Goal: Information Seeking & Learning: Check status

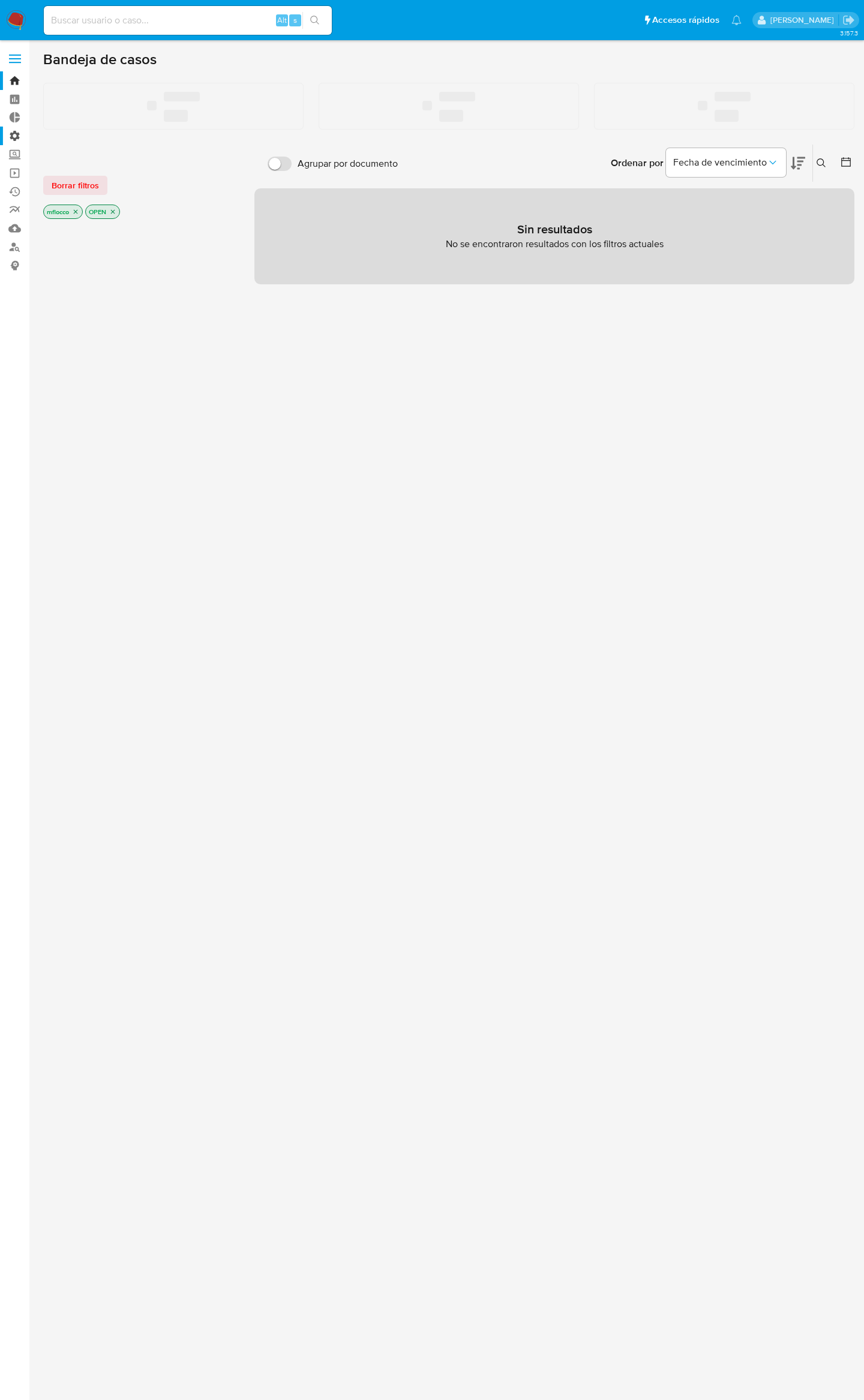
click at [8, 138] on label "Administración" at bounding box center [71, 135] width 143 height 19
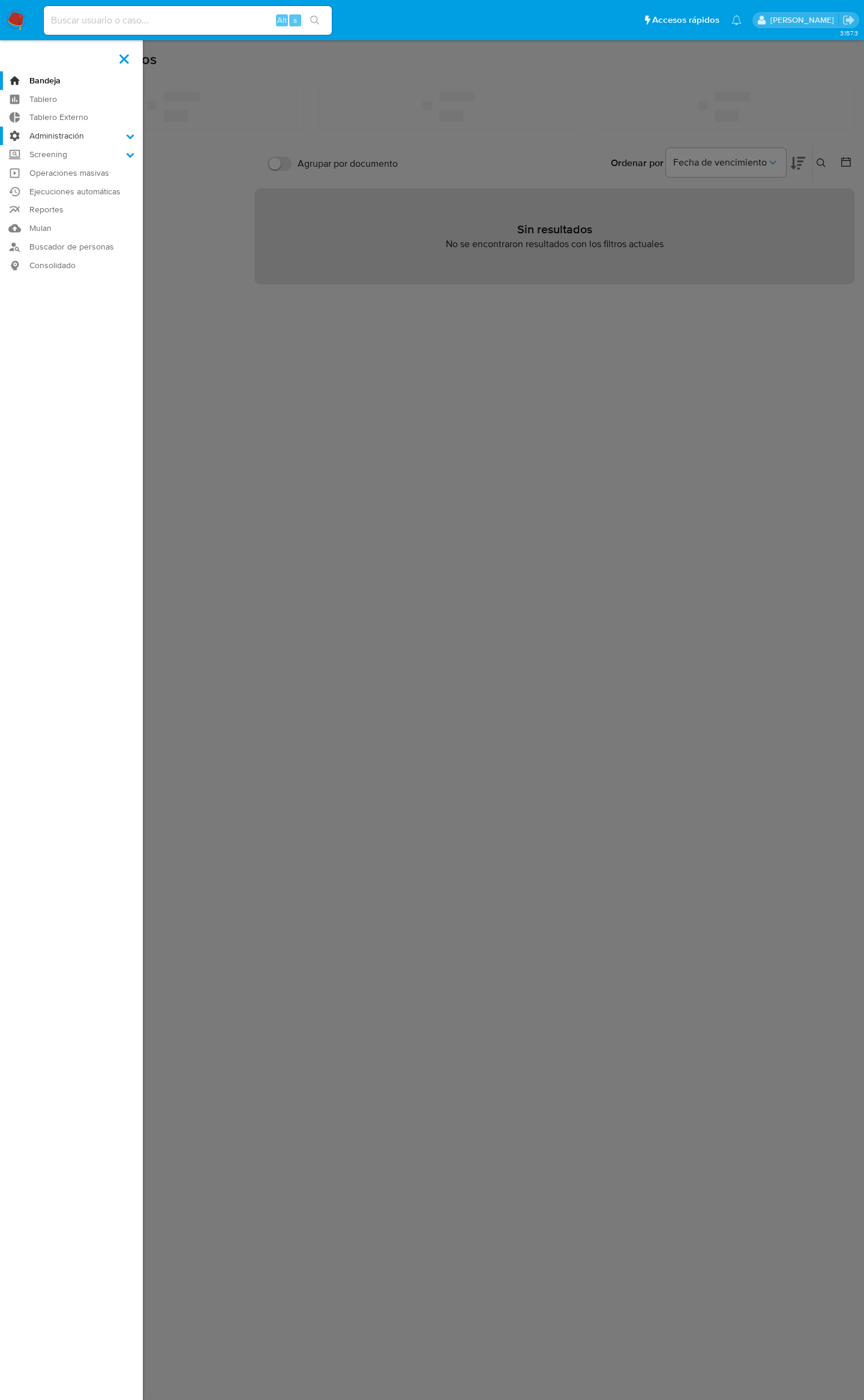
click at [0, 0] on input "Administración" at bounding box center [0, 0] width 0 height 0
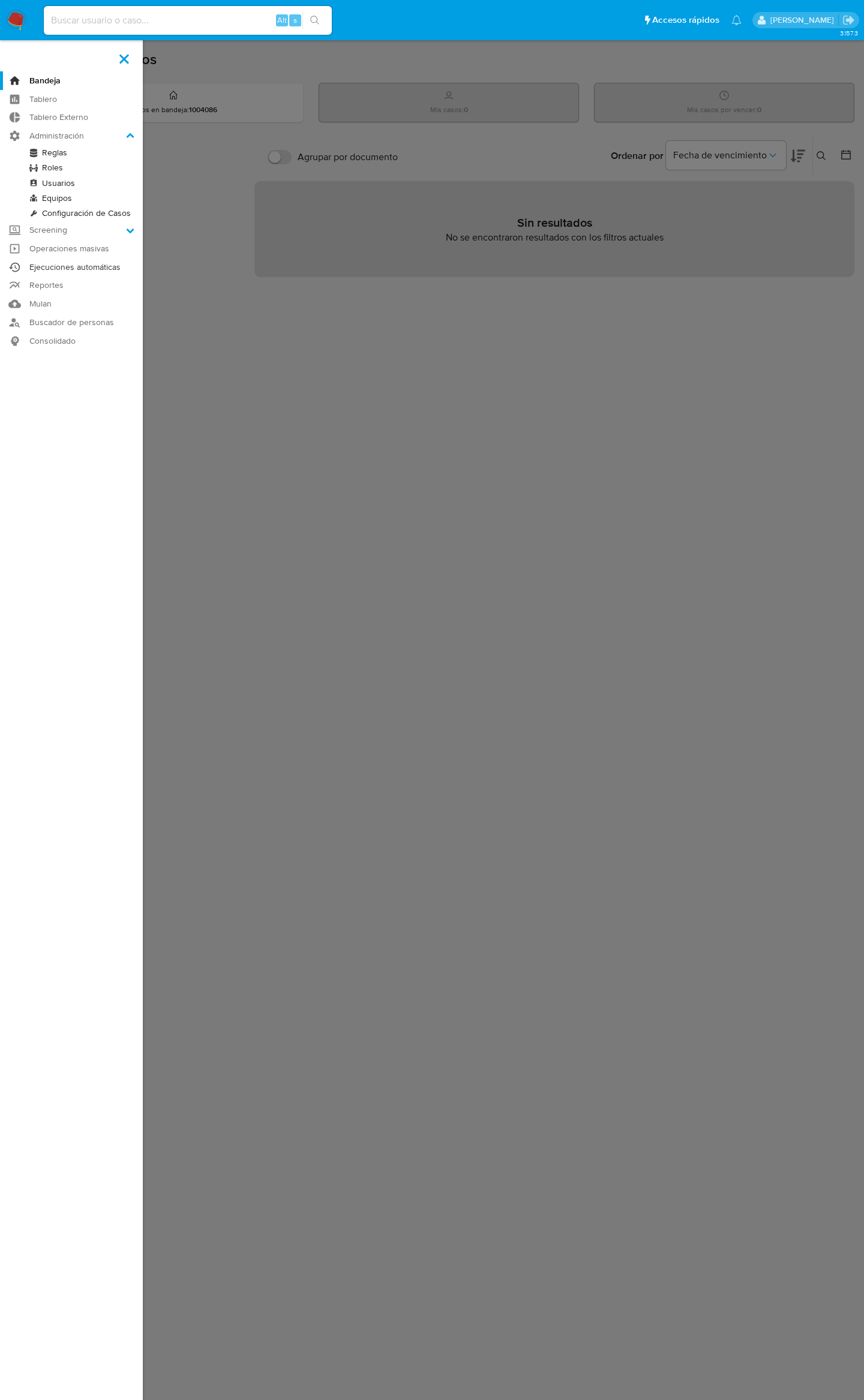
click at [80, 267] on link "Ejecuciones automáticas" at bounding box center [71, 267] width 143 height 19
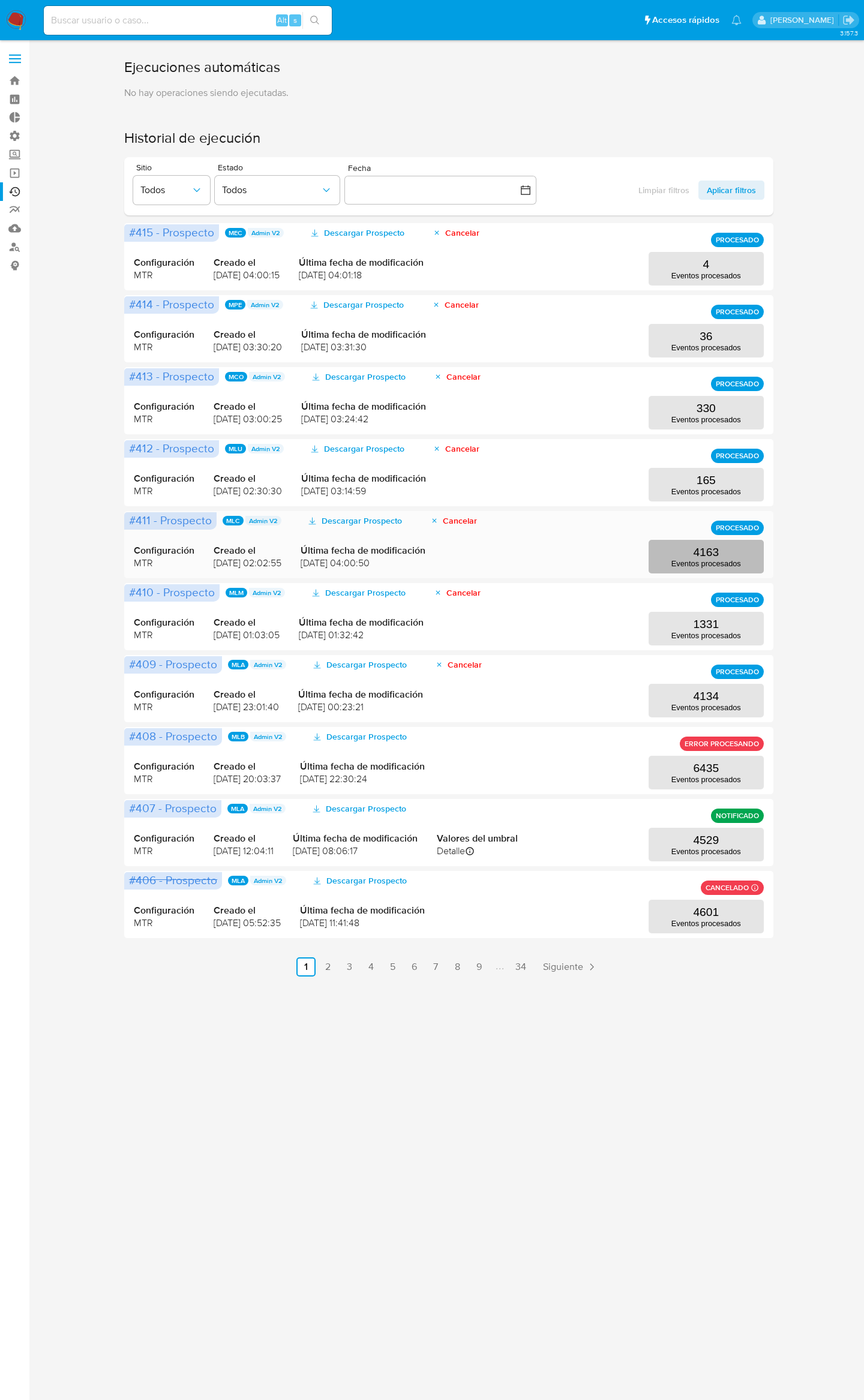
click at [687, 554] on button "4163 Eventos procesados" at bounding box center [706, 556] width 116 height 33
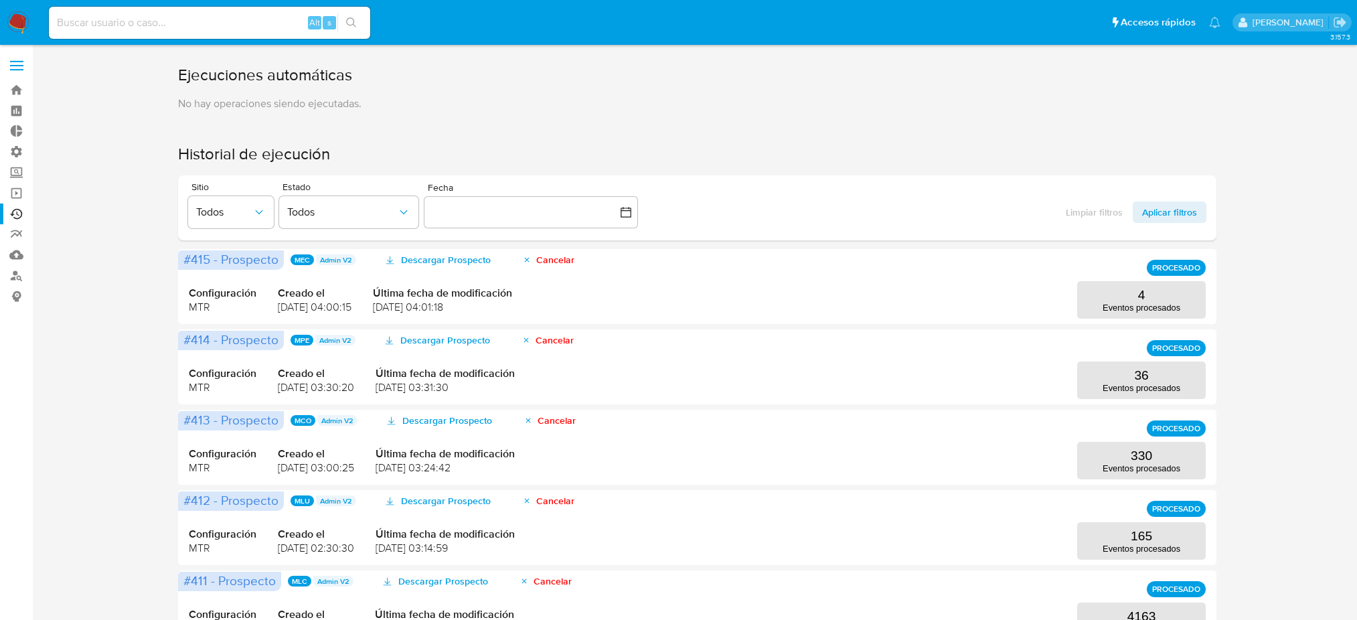
scroll to position [357, 0]
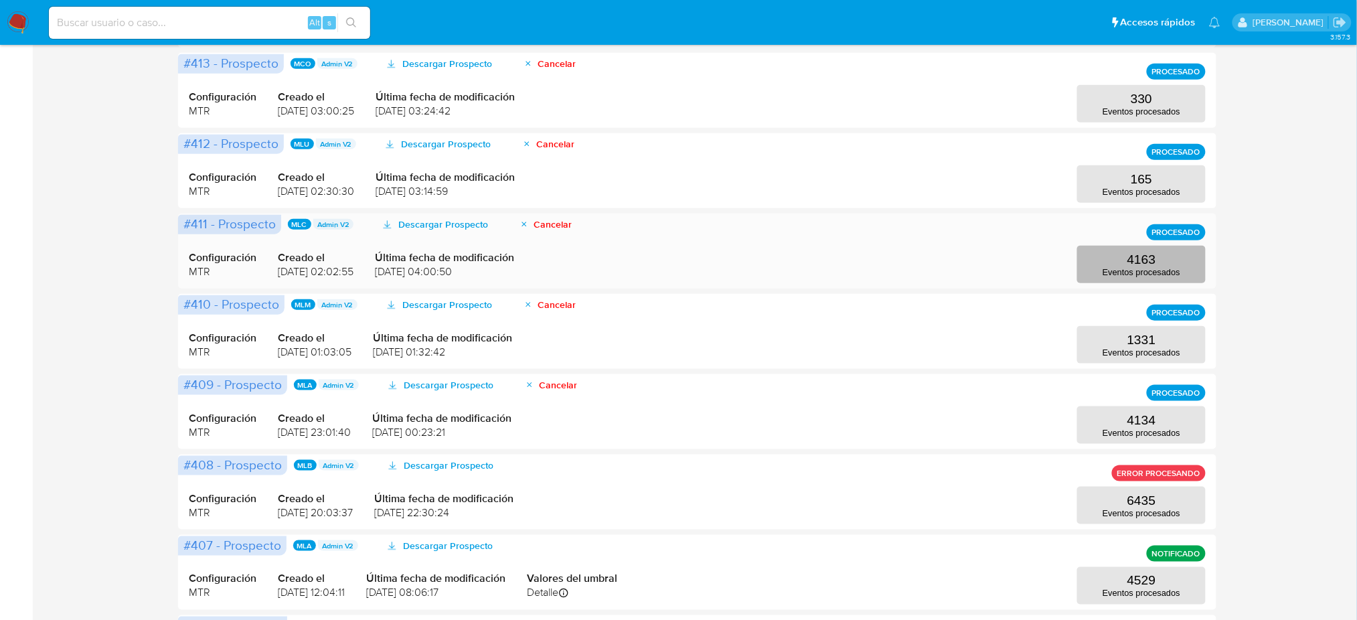
click at [1095, 254] on button "4163 Eventos procesados" at bounding box center [1141, 264] width 129 height 37
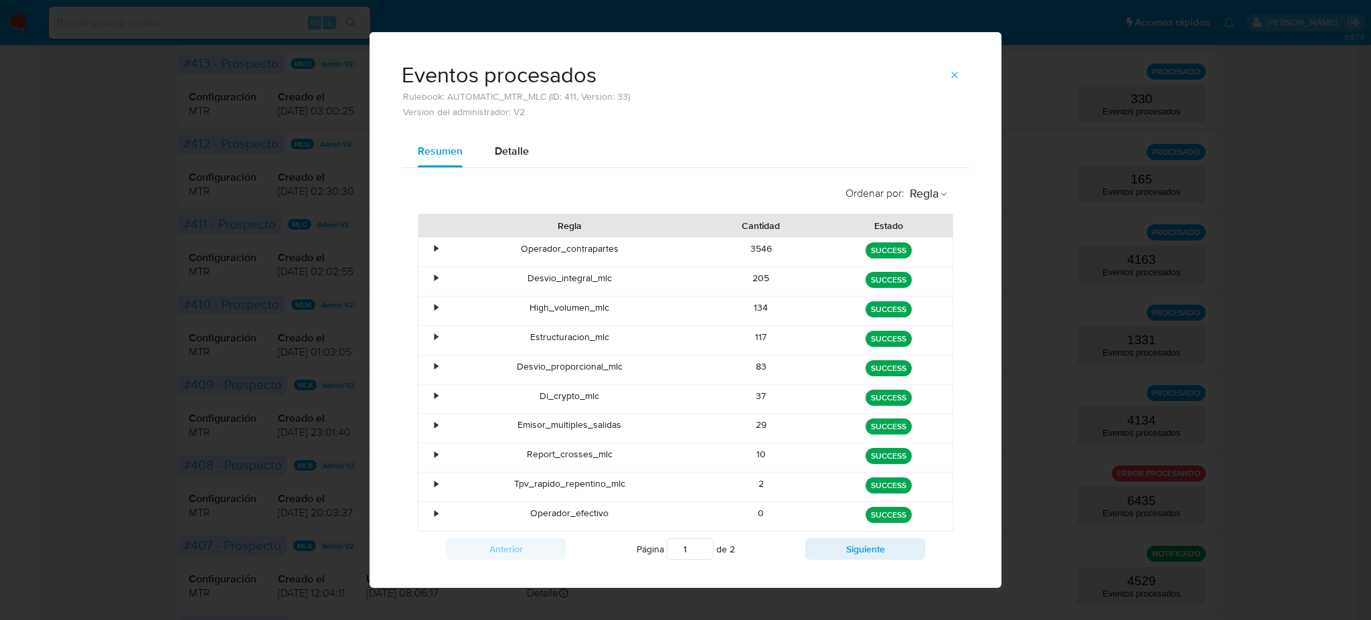
click at [429, 257] on div "•" at bounding box center [429, 252] width 23 height 29
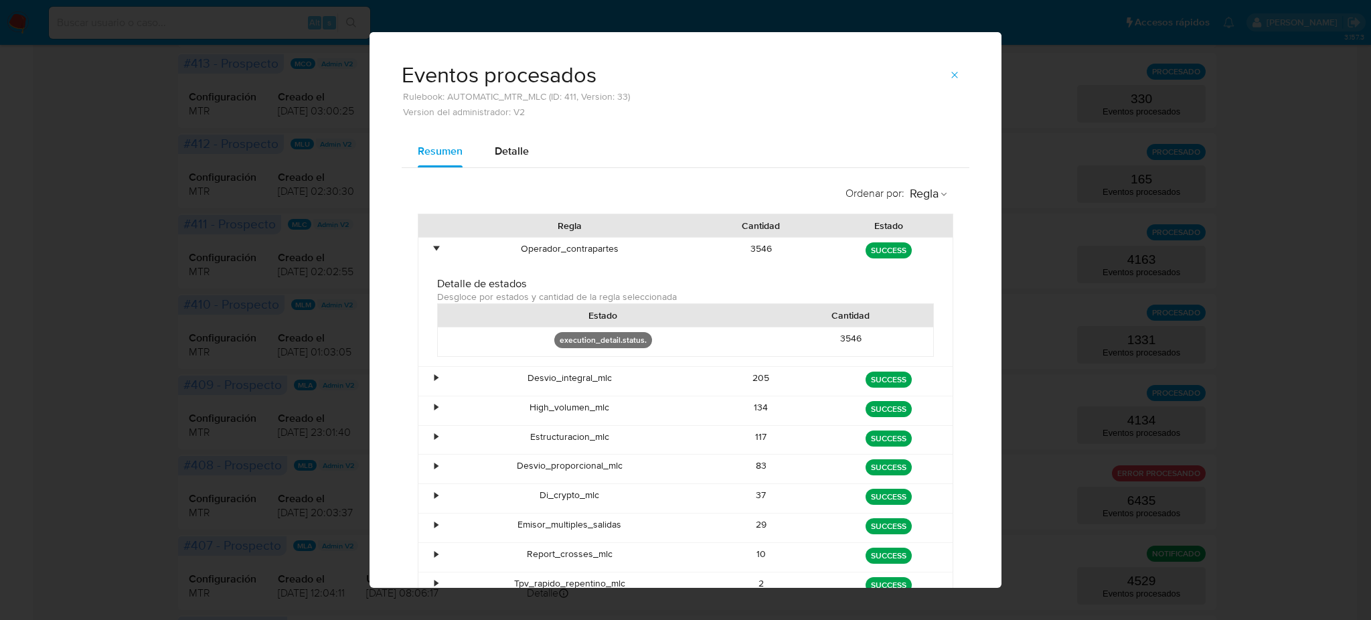
click at [429, 257] on div "•" at bounding box center [429, 252] width 23 height 29
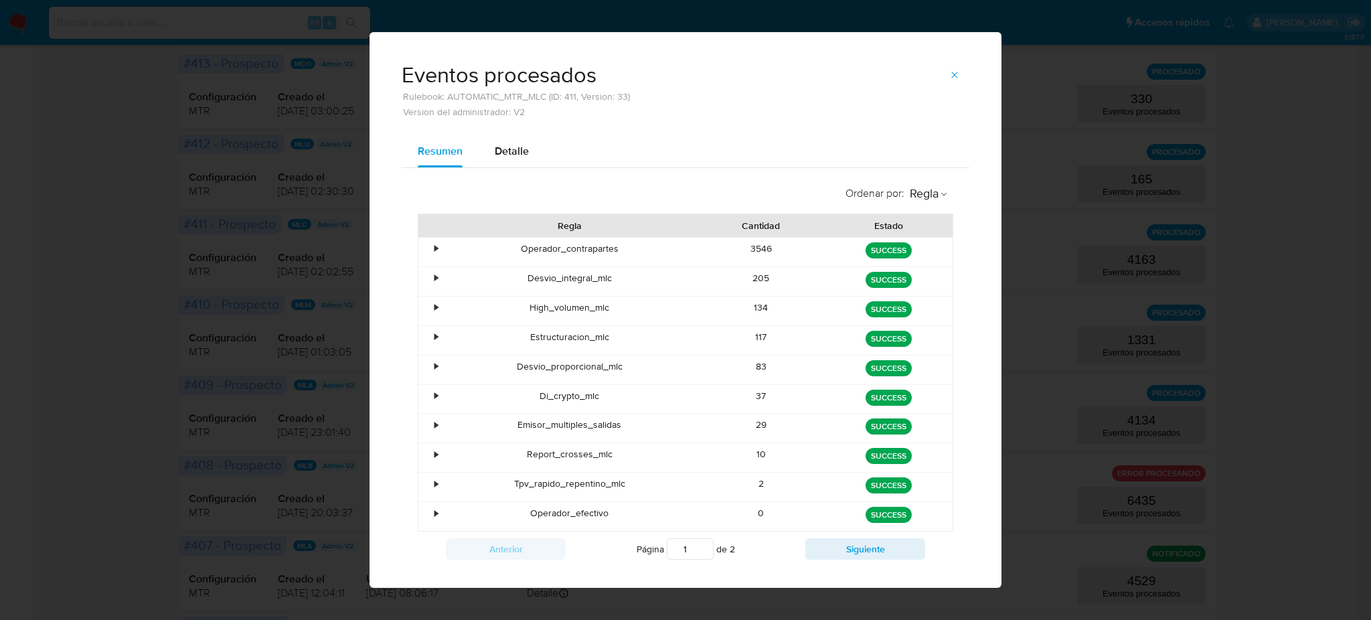
click at [429, 254] on div "•" at bounding box center [429, 252] width 23 height 29
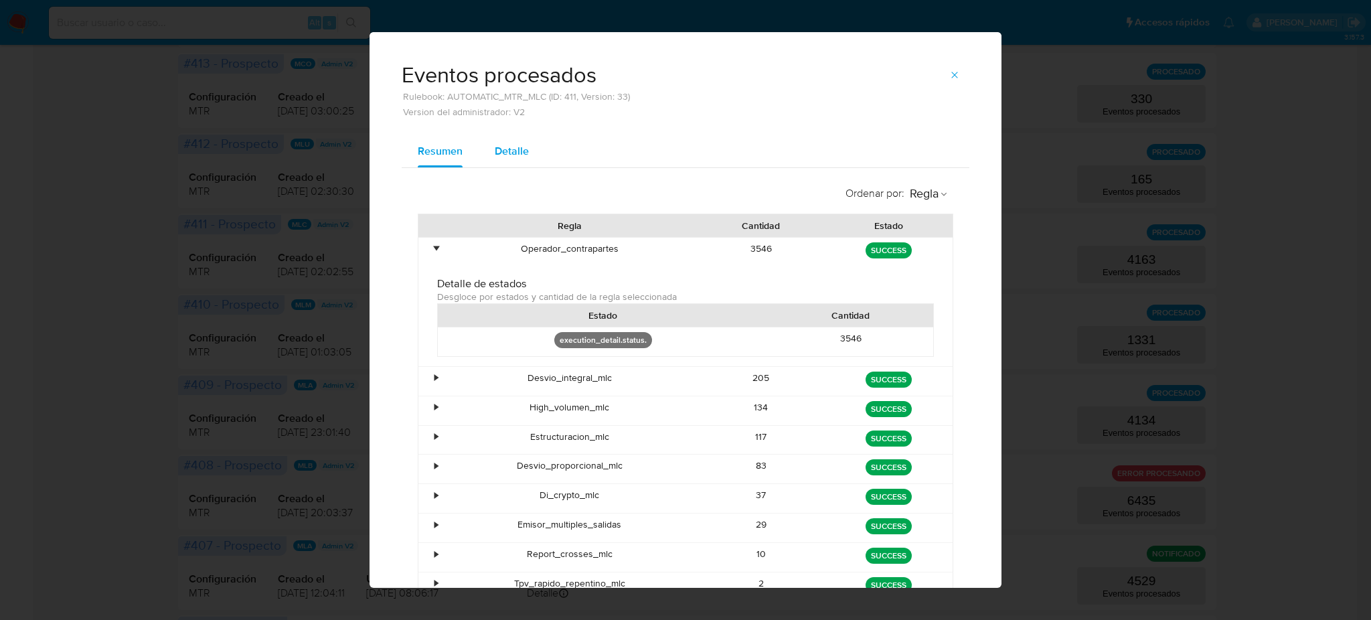
click at [499, 150] on span "Detalle" at bounding box center [512, 150] width 34 height 15
select select "10"
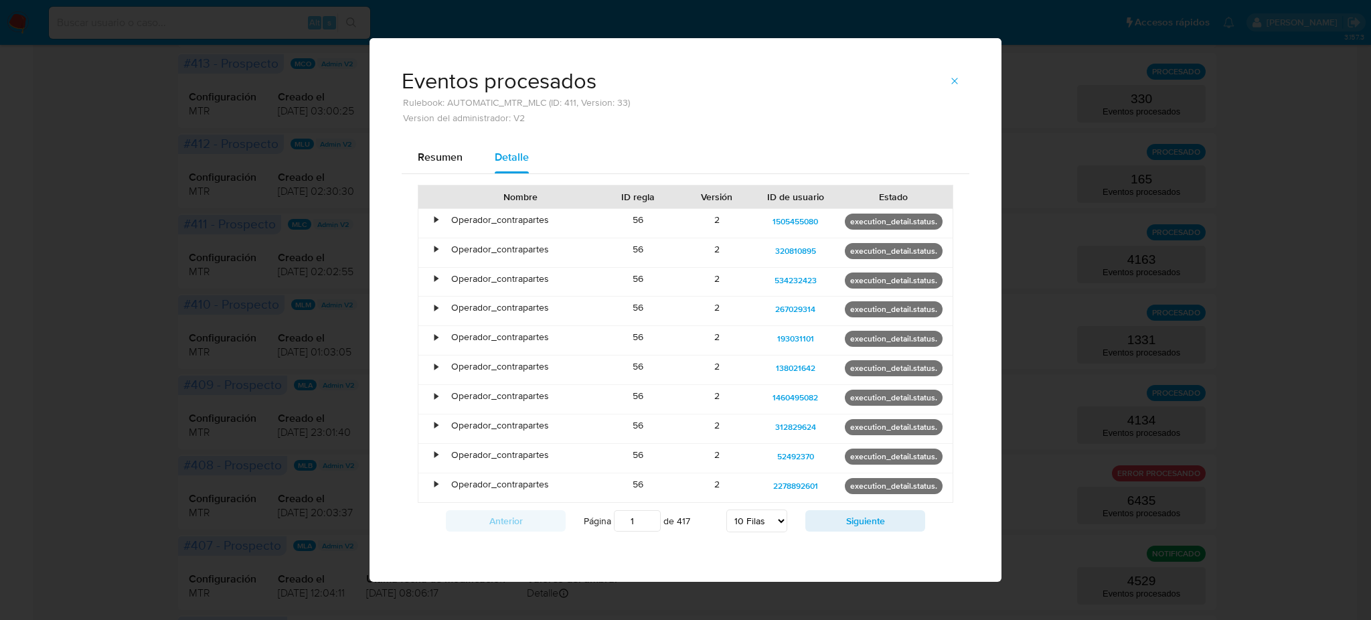
click at [3, 299] on div "Eventos procesados Rulebook: AUTOMATIC_MTR_MLC (ID: 411, Version: 33) Version d…" at bounding box center [685, 310] width 1371 height 620
click at [950, 82] on icon "button" at bounding box center [954, 81] width 11 height 11
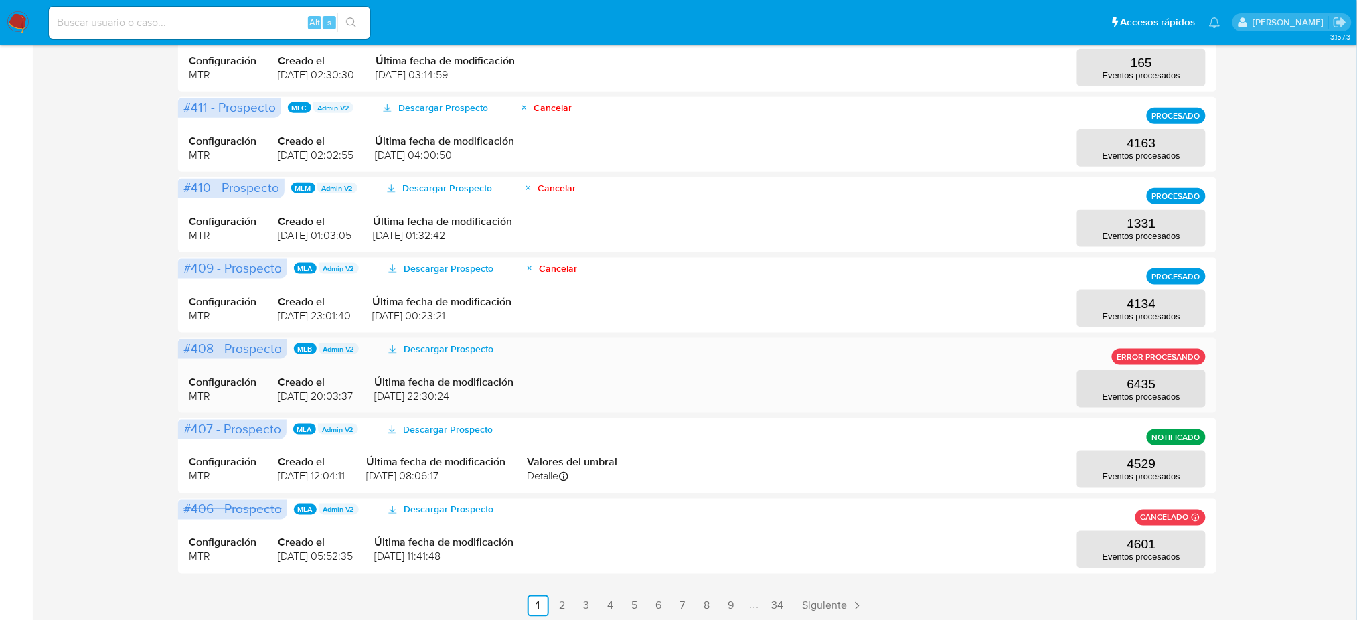
scroll to position [478, 0]
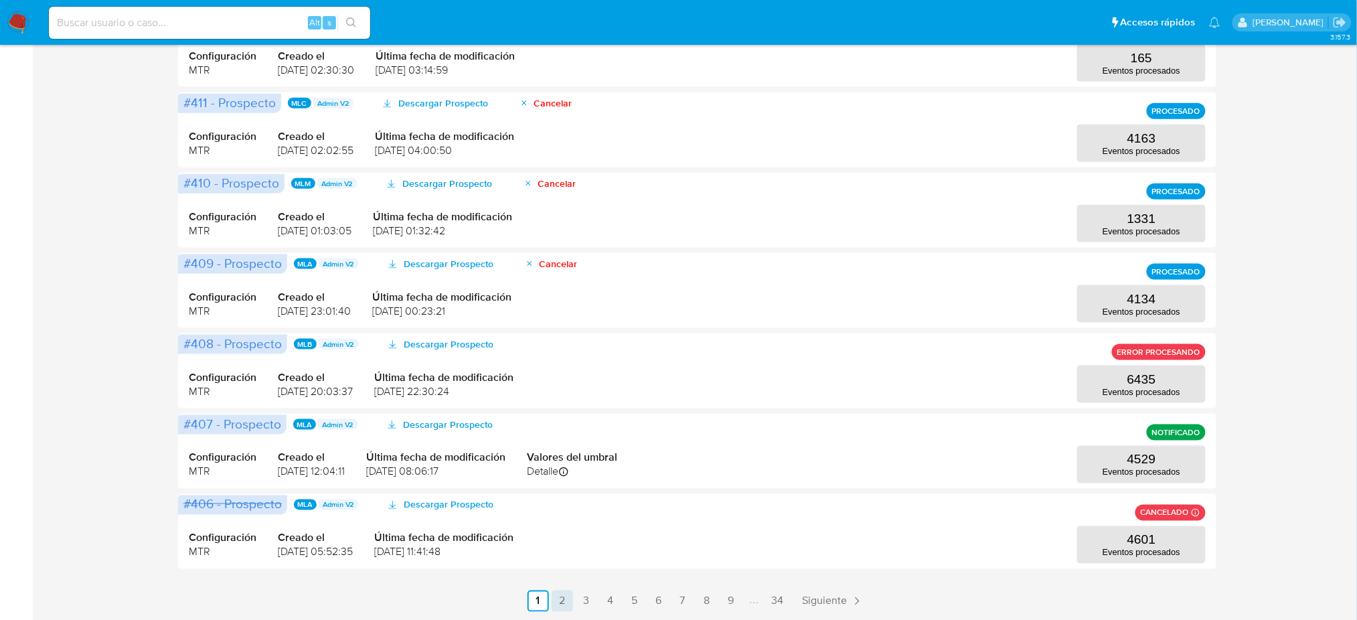
click at [558, 606] on link "2" at bounding box center [562, 600] width 21 height 21
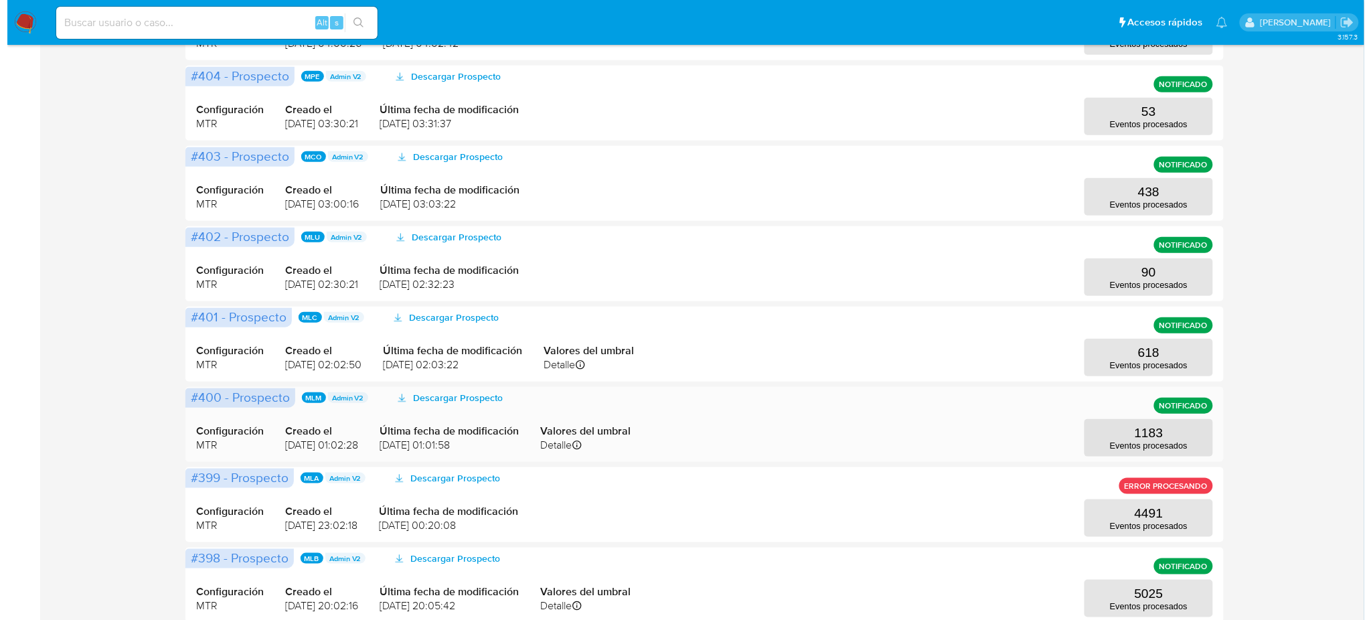
scroll to position [268, 0]
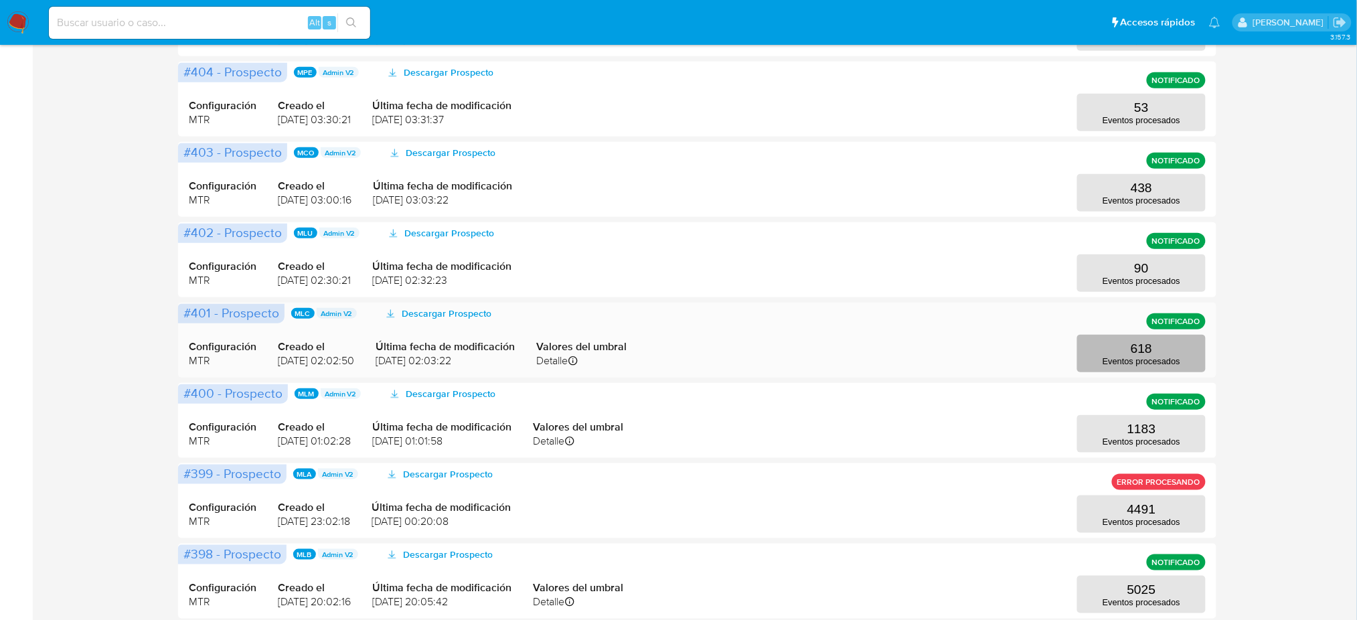
click at [1148, 356] on p "Eventos procesados" at bounding box center [1141, 361] width 78 height 10
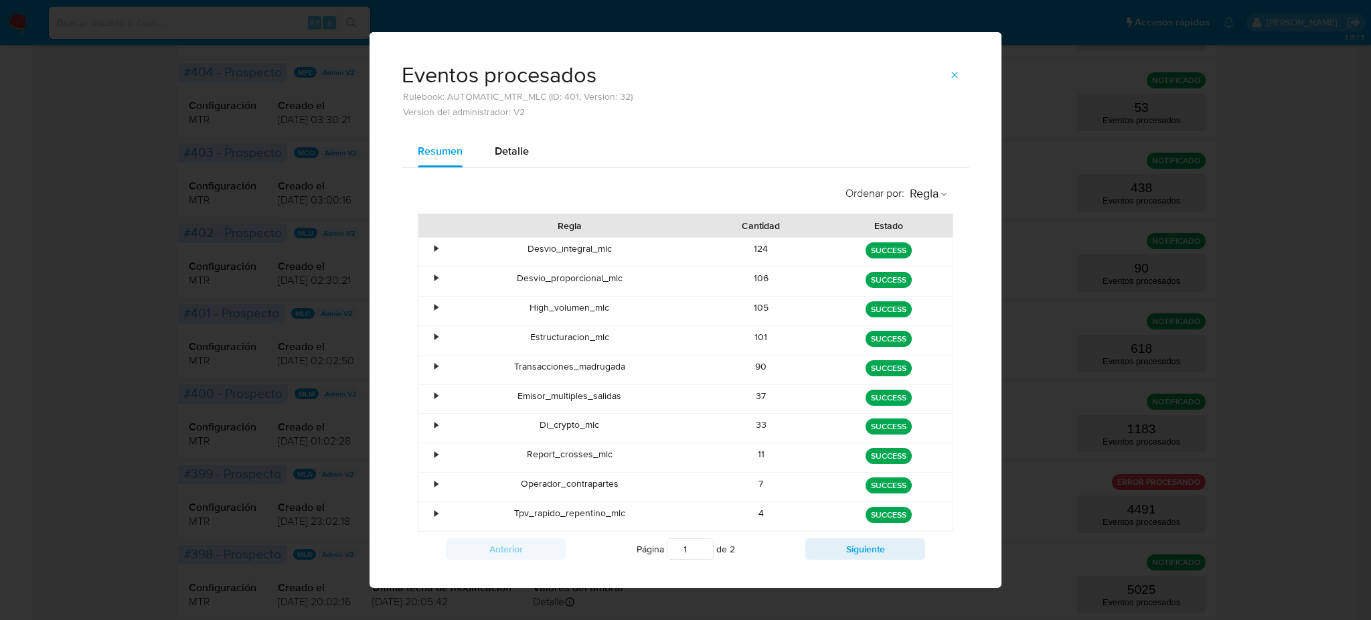
click at [423, 485] on div "•" at bounding box center [429, 487] width 23 height 29
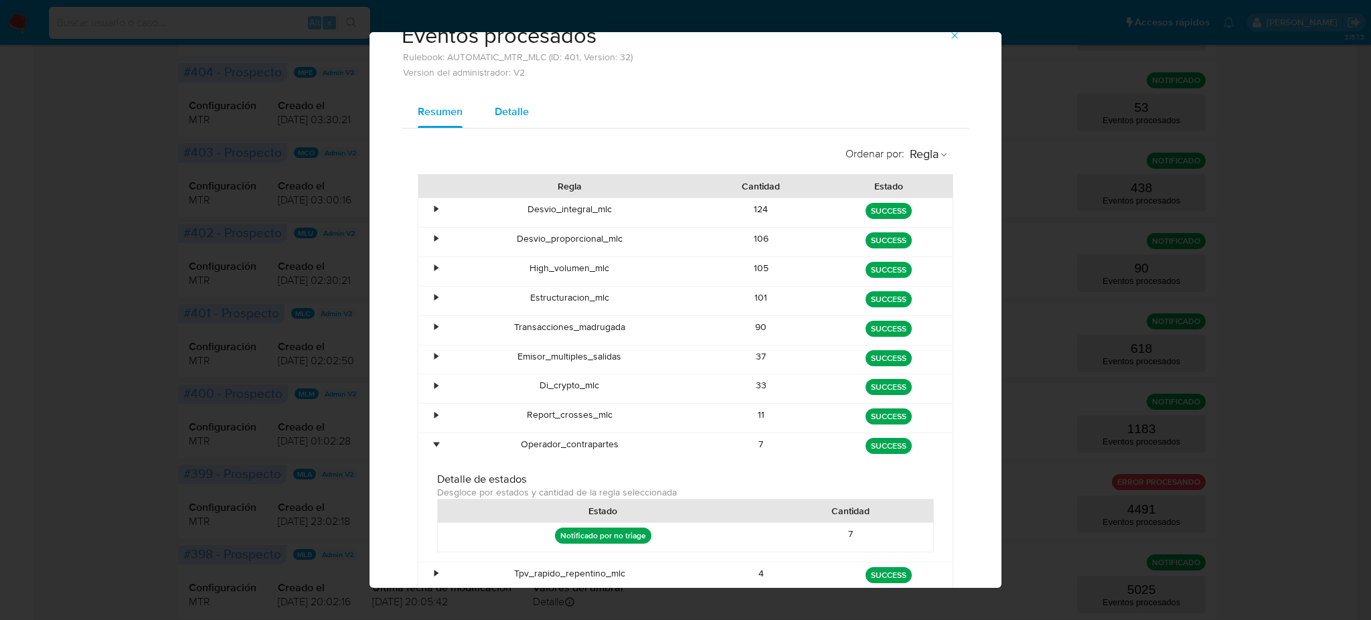
scroll to position [0, 0]
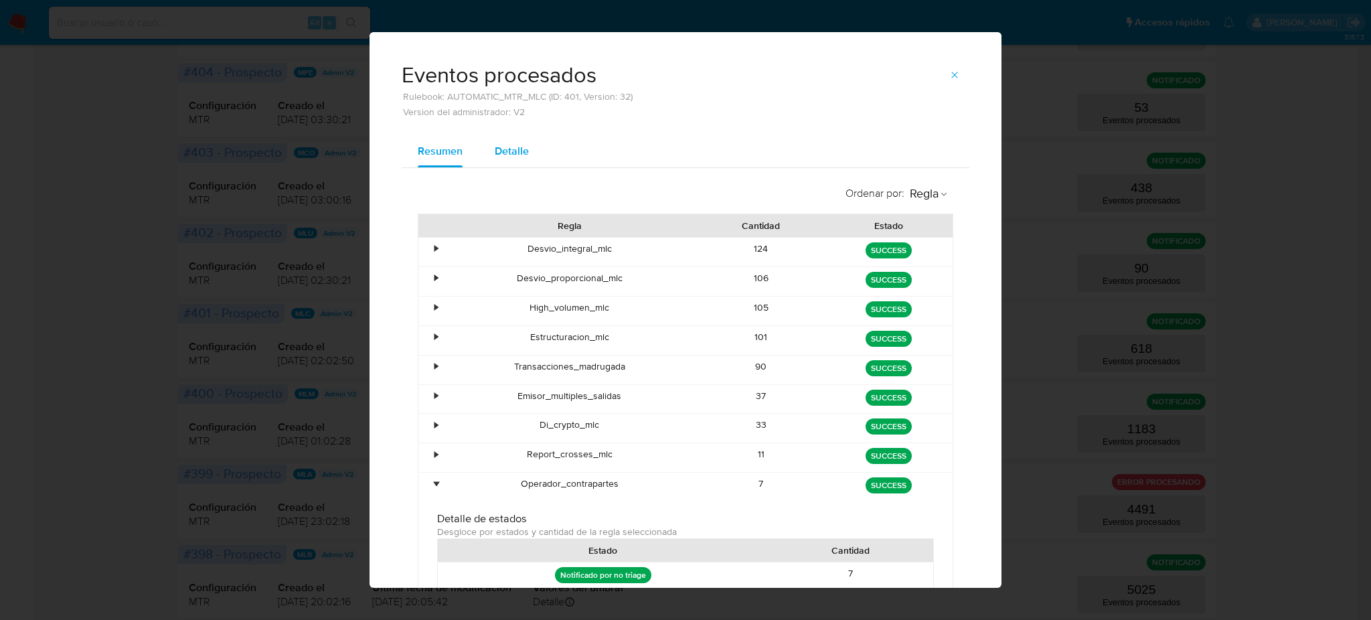
click at [517, 156] on span "Detalle" at bounding box center [512, 150] width 34 height 15
select select "10"
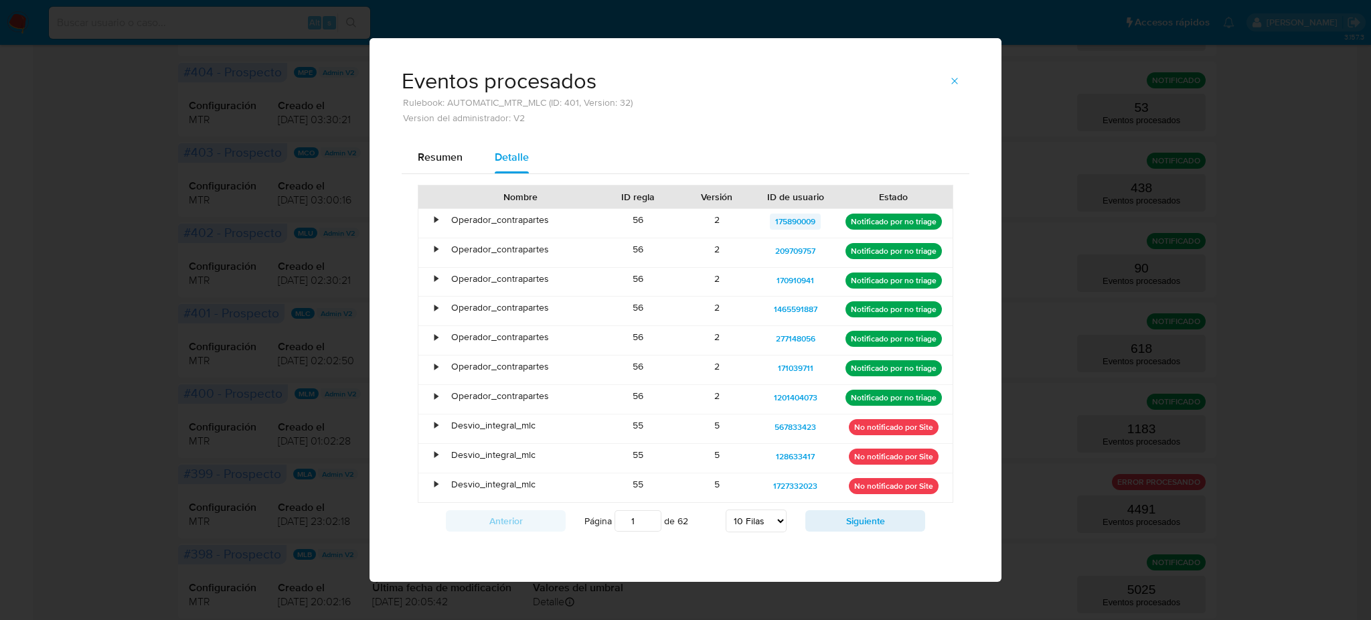
click at [784, 225] on span "175890009" at bounding box center [795, 222] width 40 height 16
click at [798, 250] on span "209709757" at bounding box center [795, 251] width 40 height 16
click at [284, 218] on div "Eventos procesados Rulebook: AUTOMATIC_MTR_MLC (ID: 401, Version: 32) Version d…" at bounding box center [685, 310] width 1371 height 620
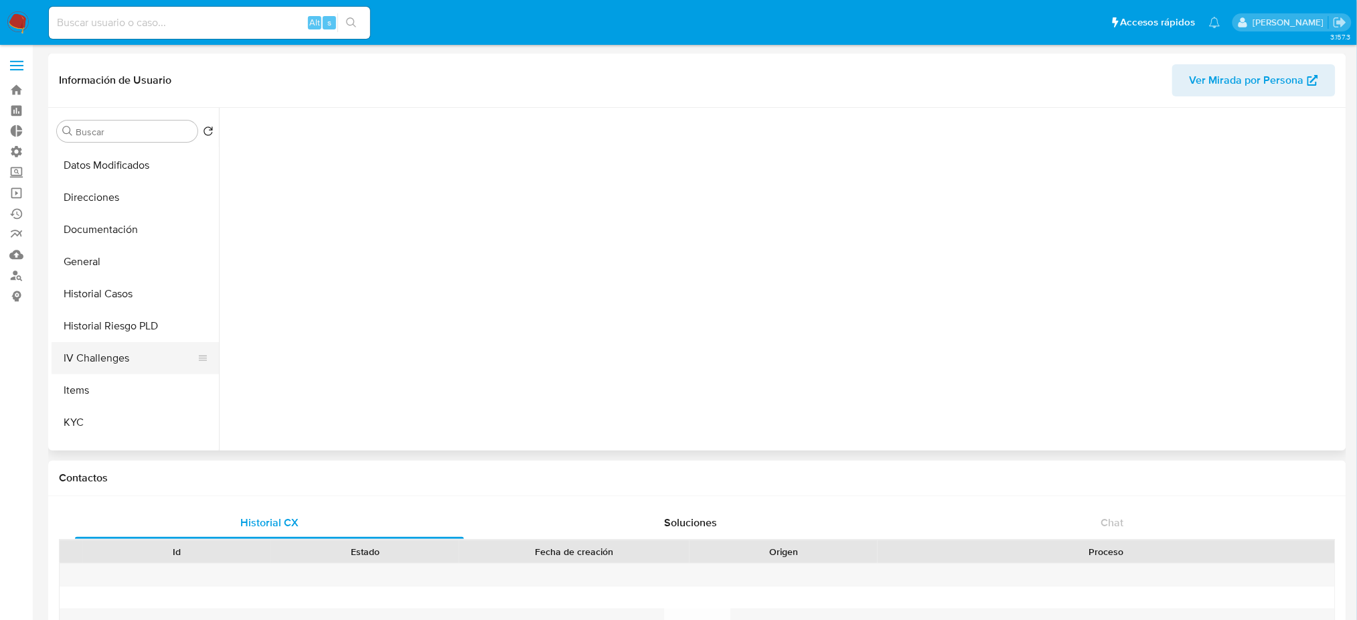
scroll to position [178, 0]
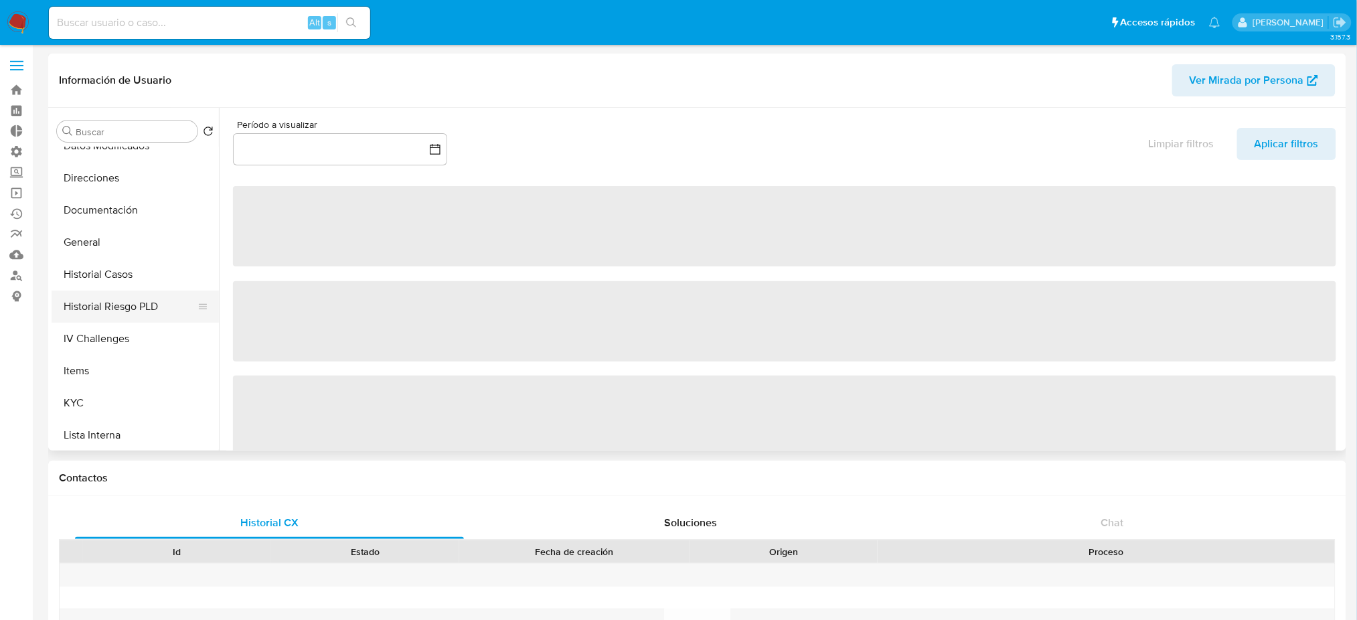
select select "10"
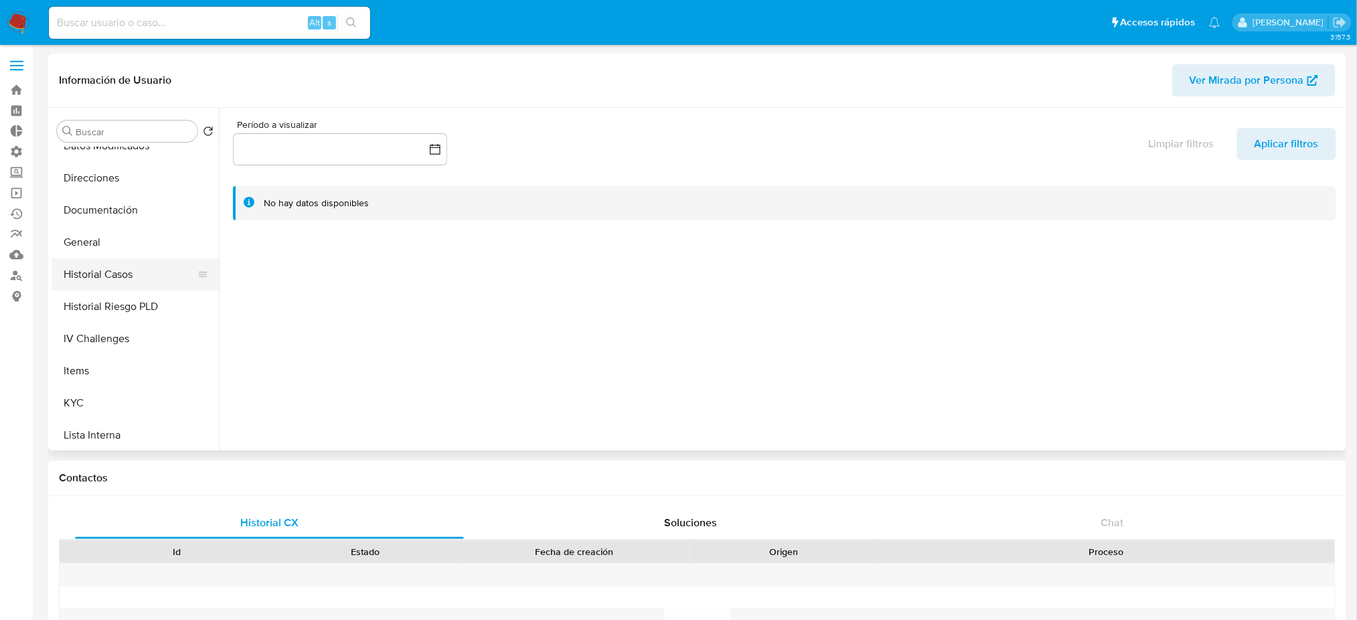
click at [112, 271] on button "Historial Casos" at bounding box center [130, 274] width 157 height 32
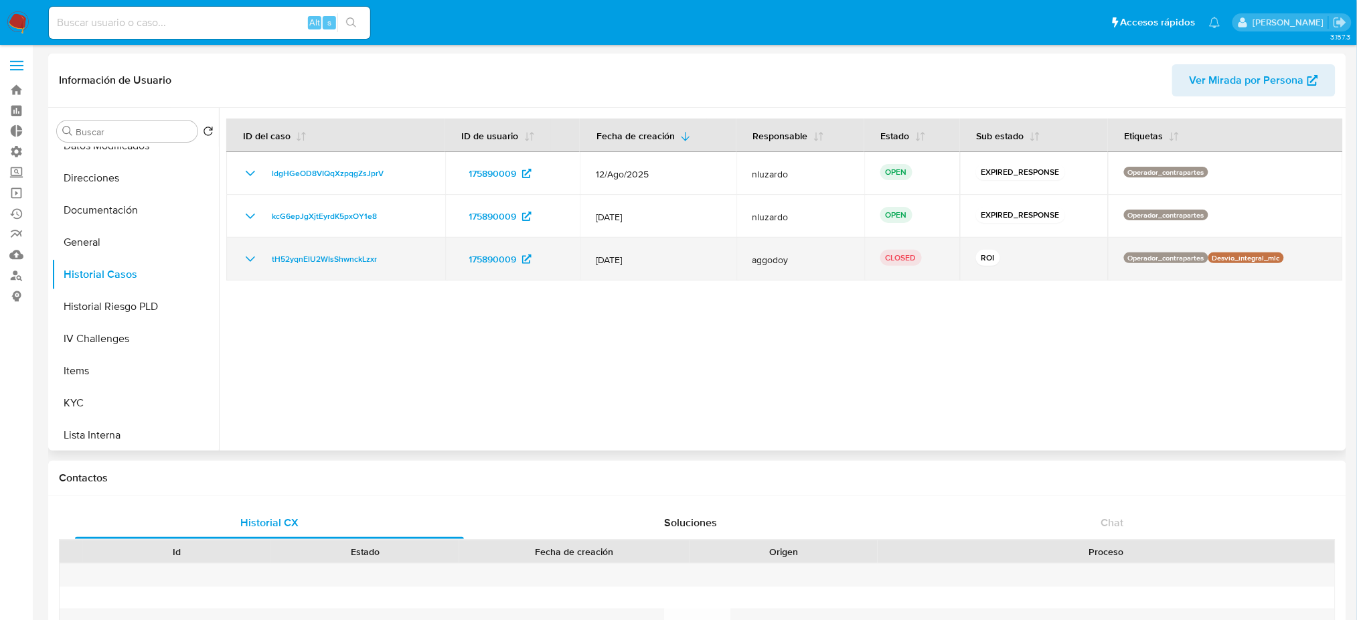
click at [379, 269] on td "tH52yqnElU2WIsShwnckLzxr" at bounding box center [335, 259] width 219 height 43
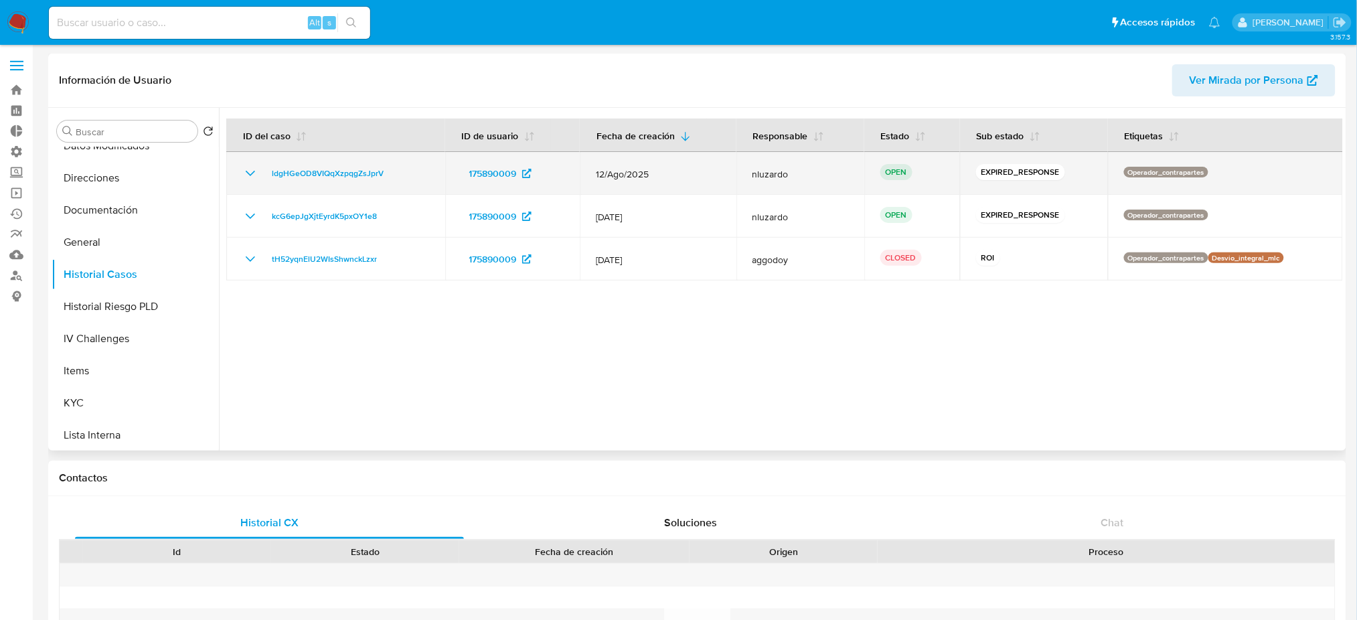
click at [242, 166] on icon "Mostrar/Ocultar" at bounding box center [250, 173] width 16 height 16
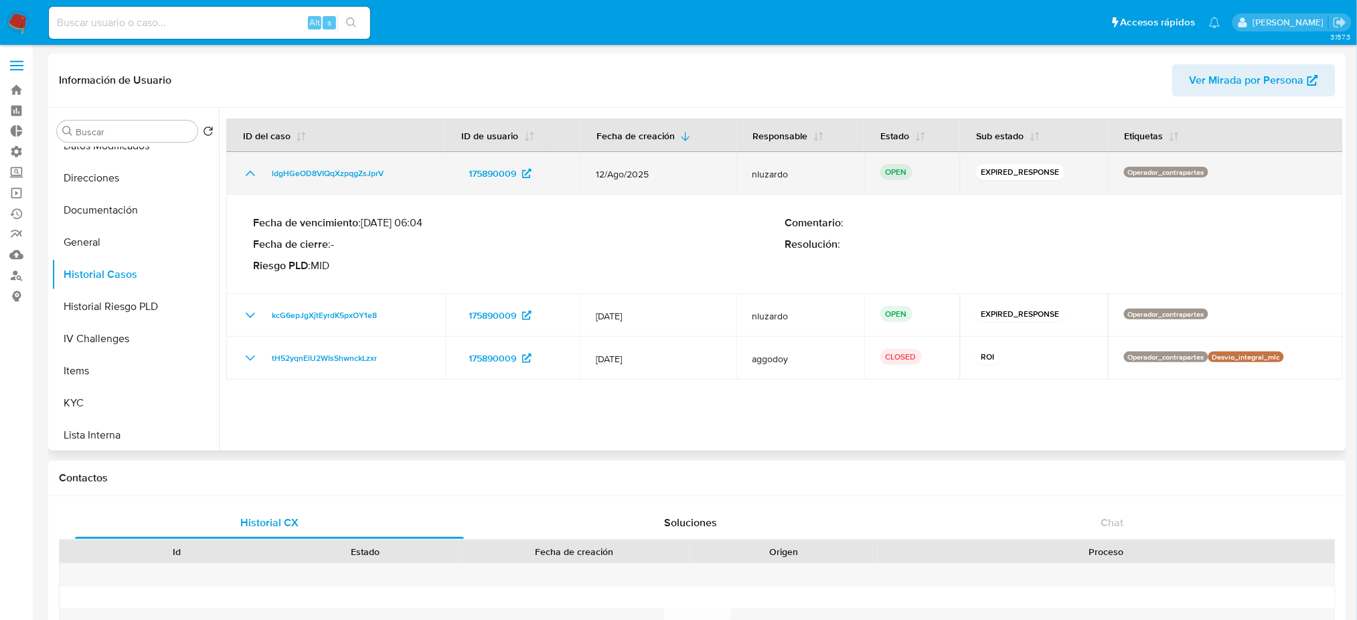
click at [242, 166] on icon "Mostrar/Ocultar" at bounding box center [250, 173] width 16 height 16
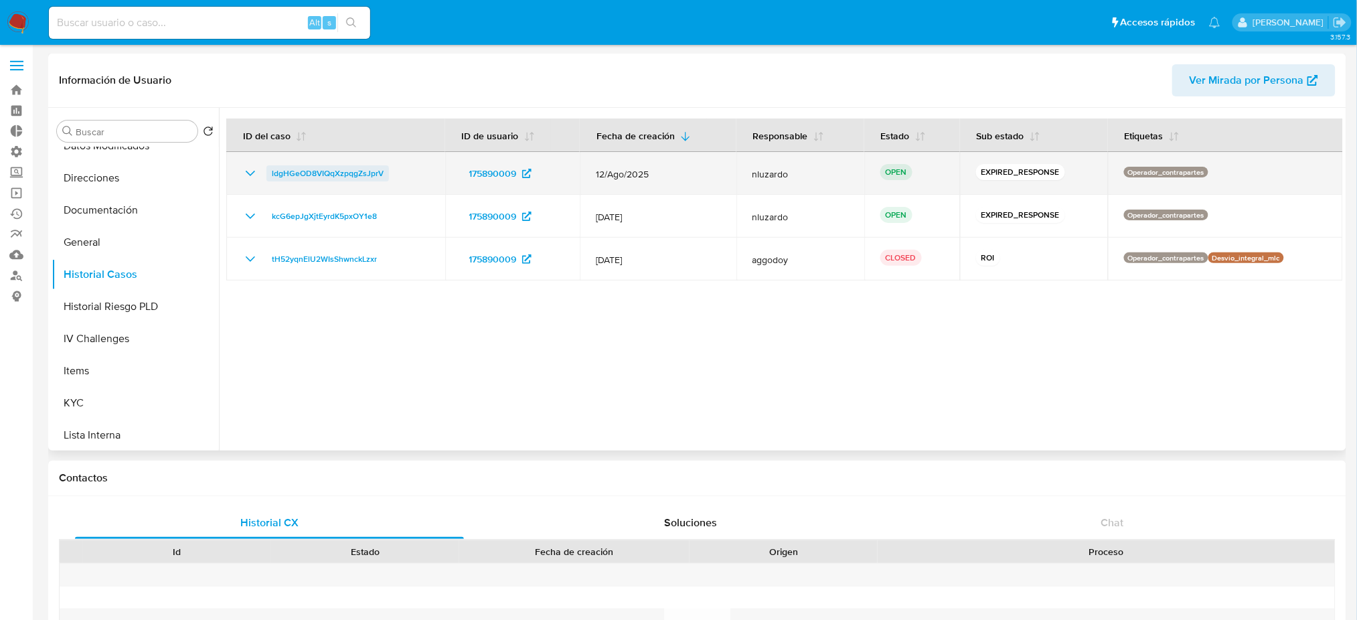
click at [301, 172] on span "ldgHGeOD8VIQqXzpqgZsJprV" at bounding box center [328, 173] width 112 height 16
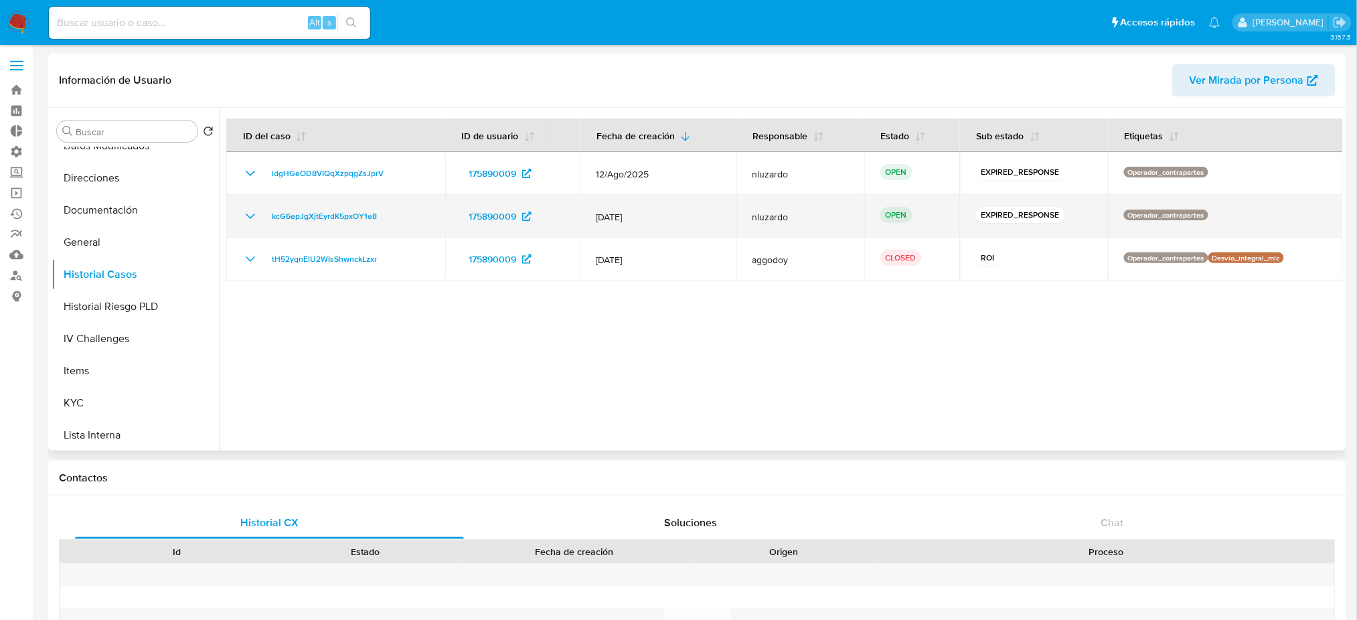
click at [253, 214] on icon "Mostrar/Ocultar" at bounding box center [250, 216] width 16 height 16
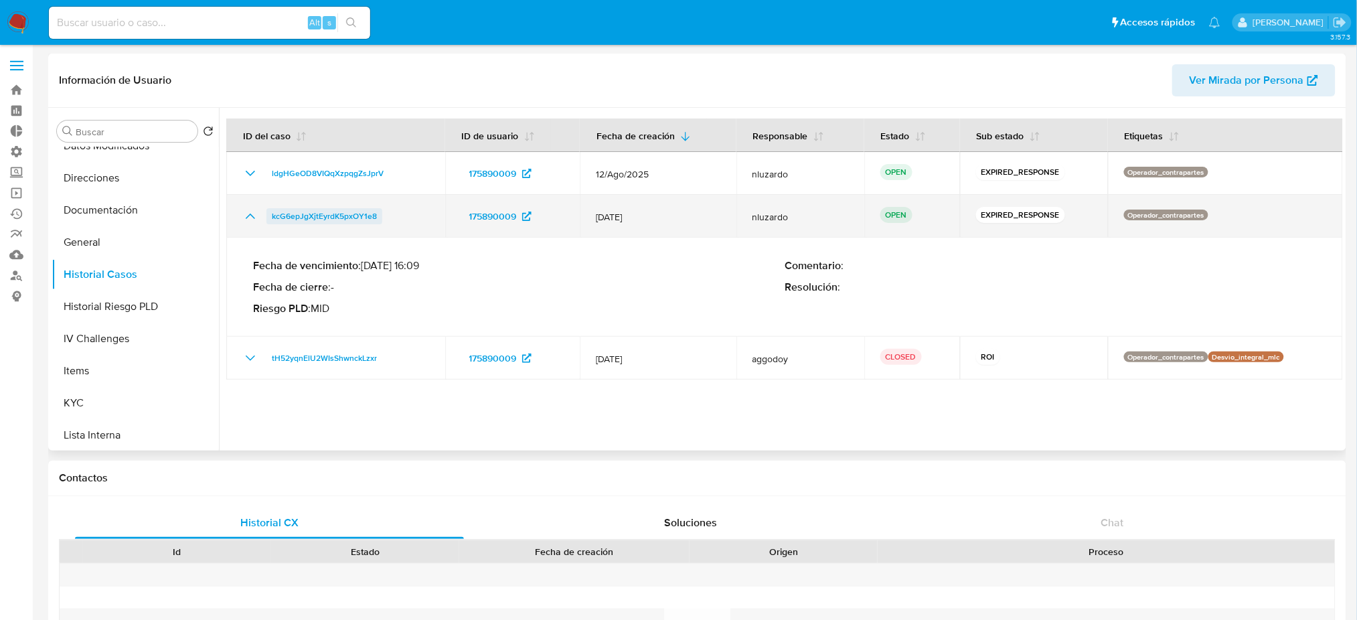
click at [357, 219] on span "kcG6epJgXjtEyrdK5pxOY1e8" at bounding box center [324, 216] width 105 height 16
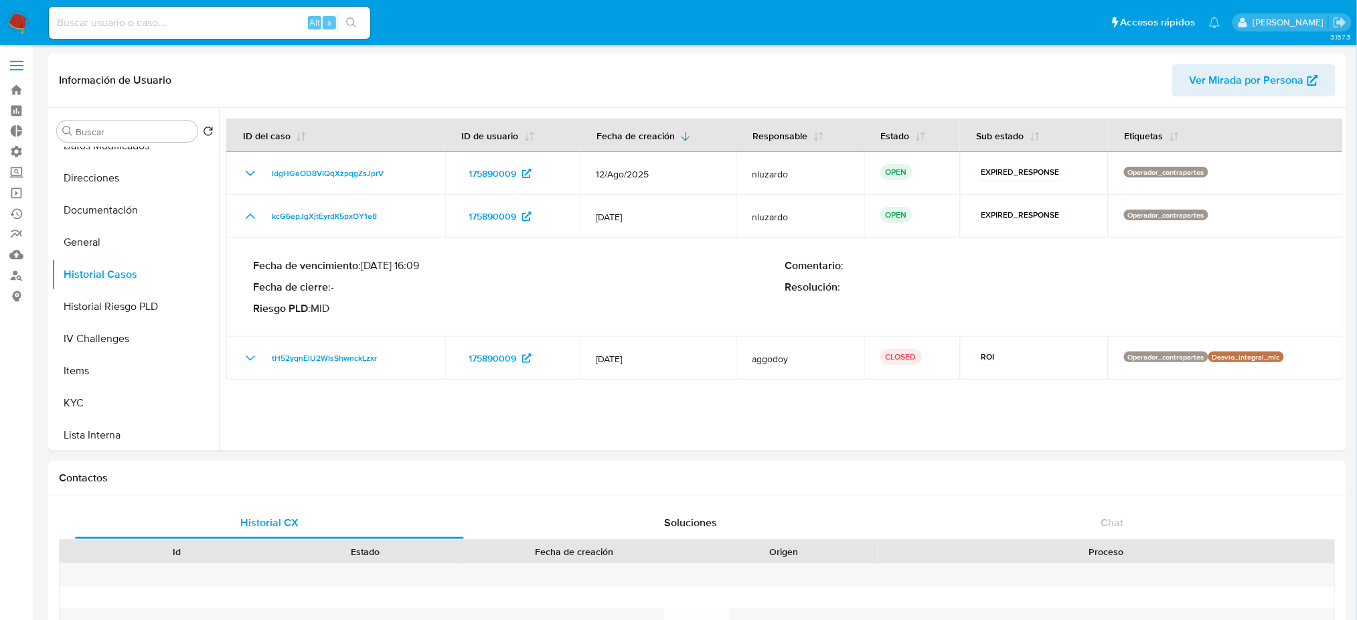
click at [246, 16] on input at bounding box center [209, 22] width 321 height 17
click at [248, 25] on input at bounding box center [209, 22] width 321 height 17
click at [270, 14] on input at bounding box center [209, 22] width 321 height 17
paste input "635a4ebd4aa7db3e3f940ffa59945fa4"
type input "635a4ebd4aa7db3e3f940ffa59945fa4"
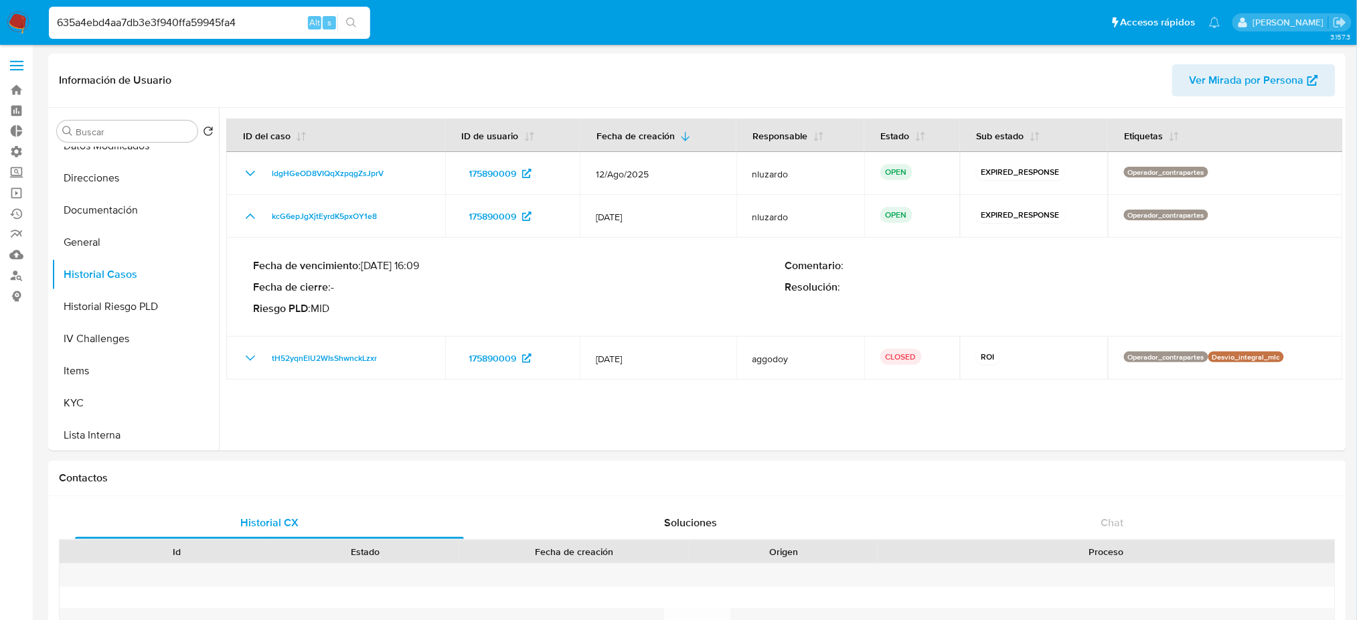
click at [350, 21] on icon "search-icon" at bounding box center [351, 22] width 11 height 11
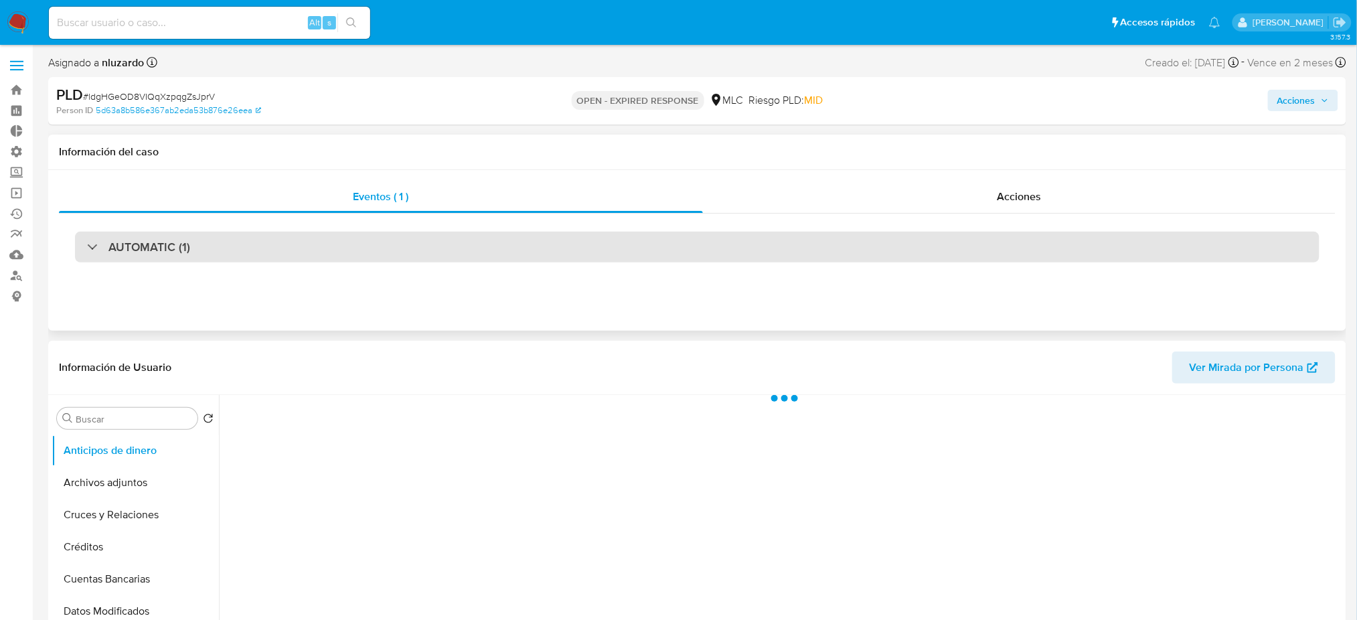
click at [297, 239] on div "AUTOMATIC (1)" at bounding box center [697, 247] width 1244 height 31
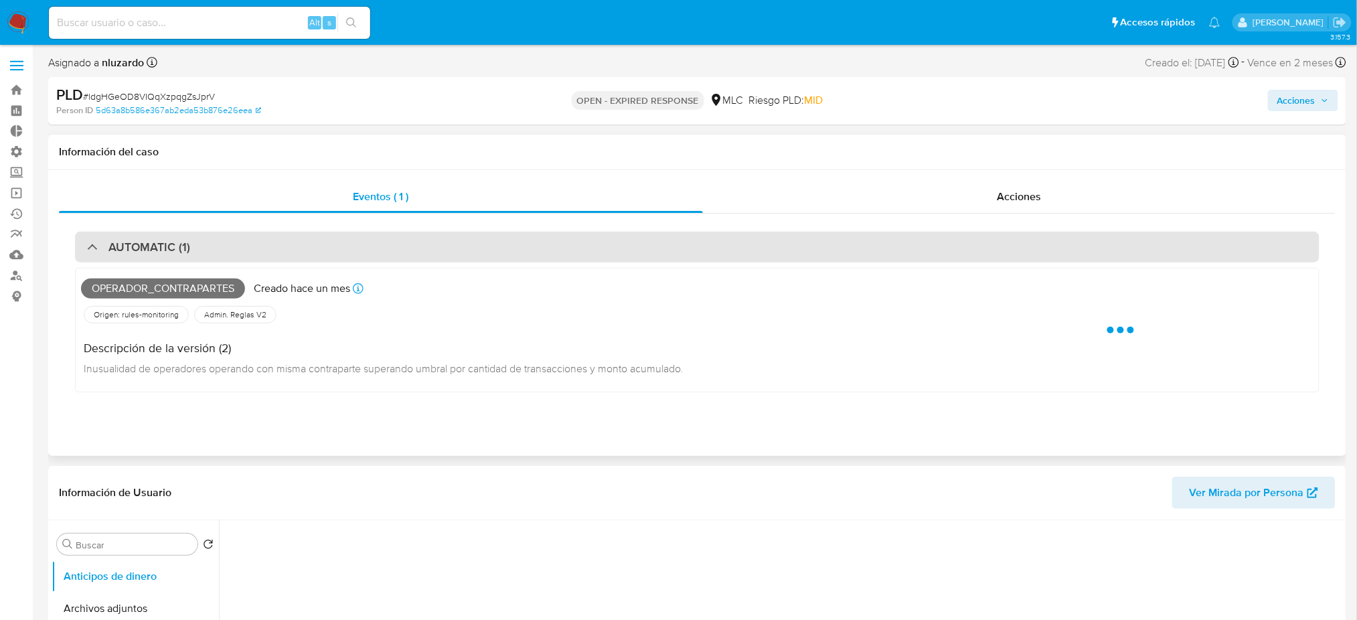
select select "10"
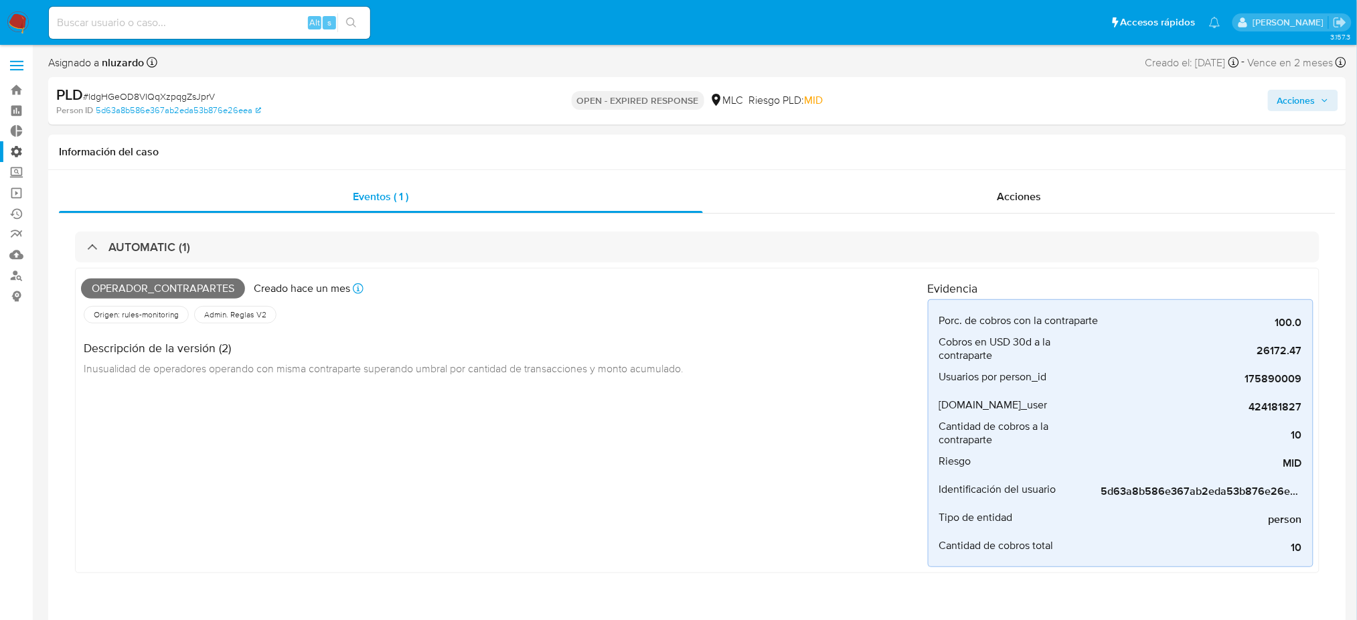
click at [16, 153] on label "Administración" at bounding box center [79, 151] width 159 height 21
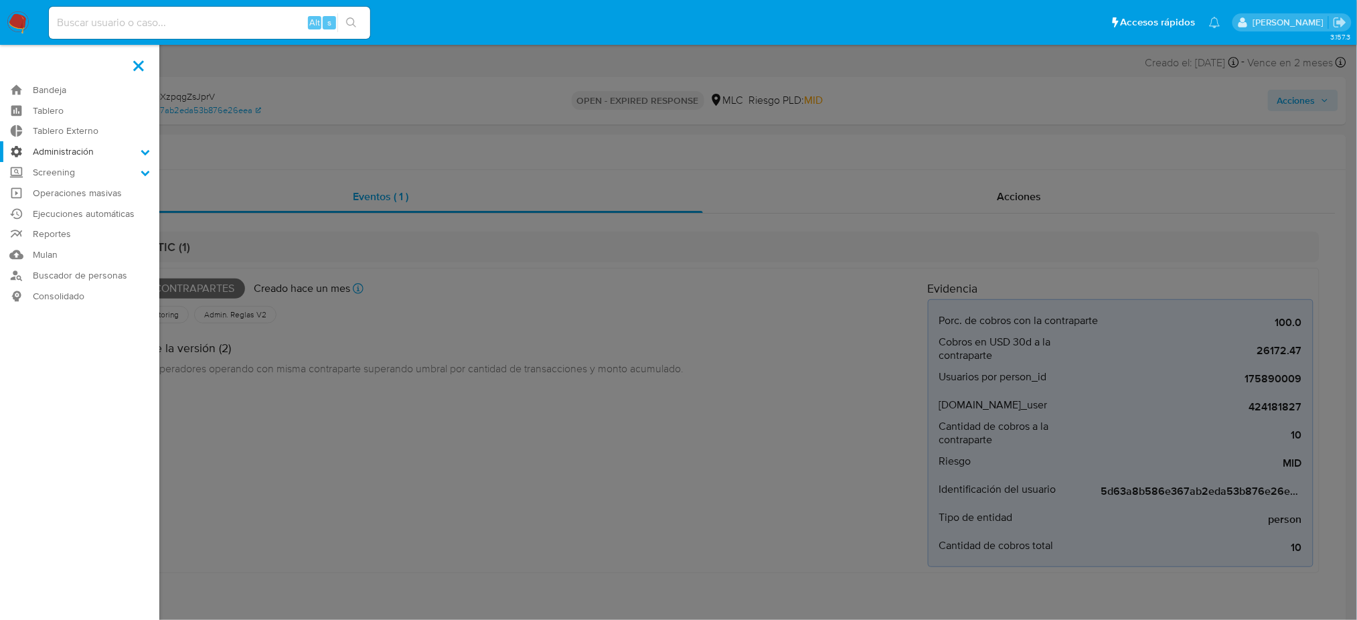
click at [0, 0] on input "Administración" at bounding box center [0, 0] width 0 height 0
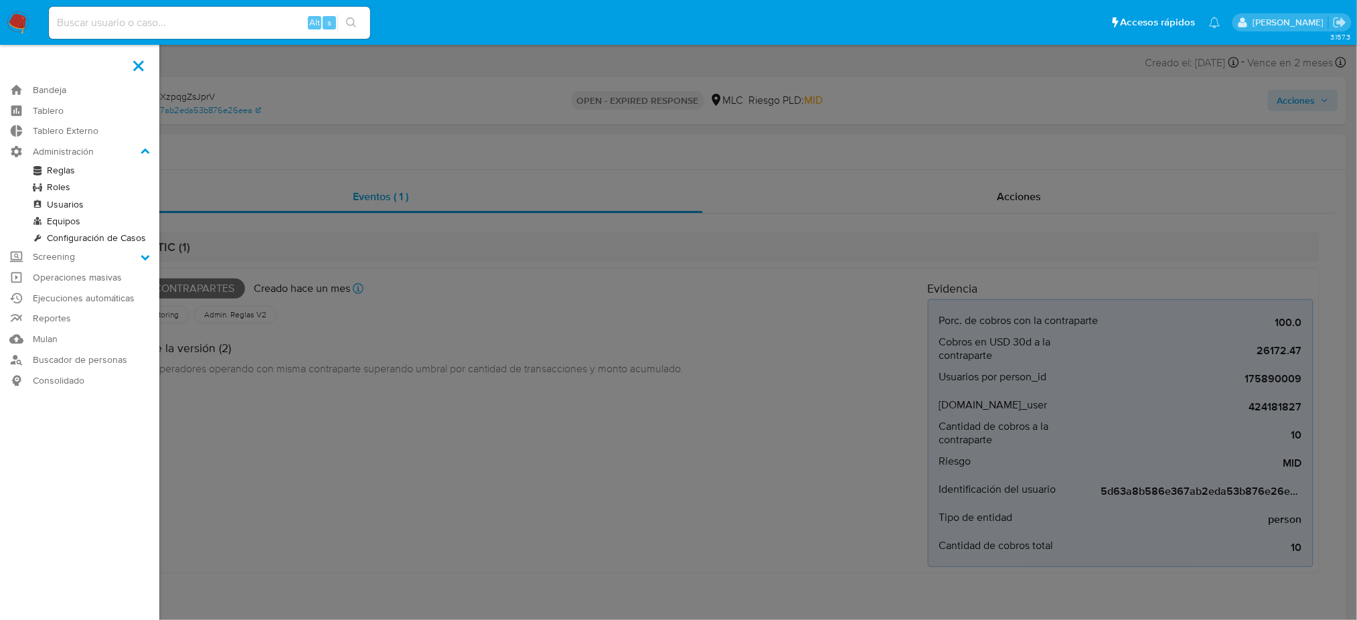
click at [49, 167] on link "Reglas" at bounding box center [79, 170] width 159 height 17
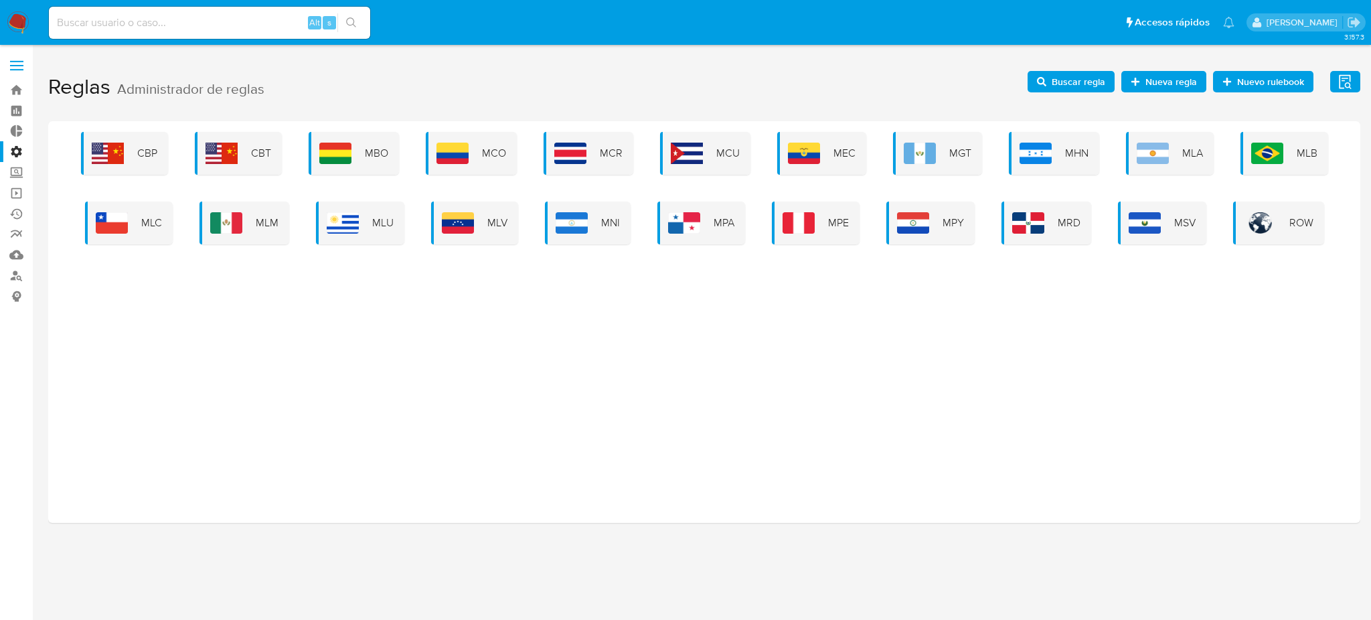
click at [144, 216] on span "MLC" at bounding box center [151, 223] width 21 height 15
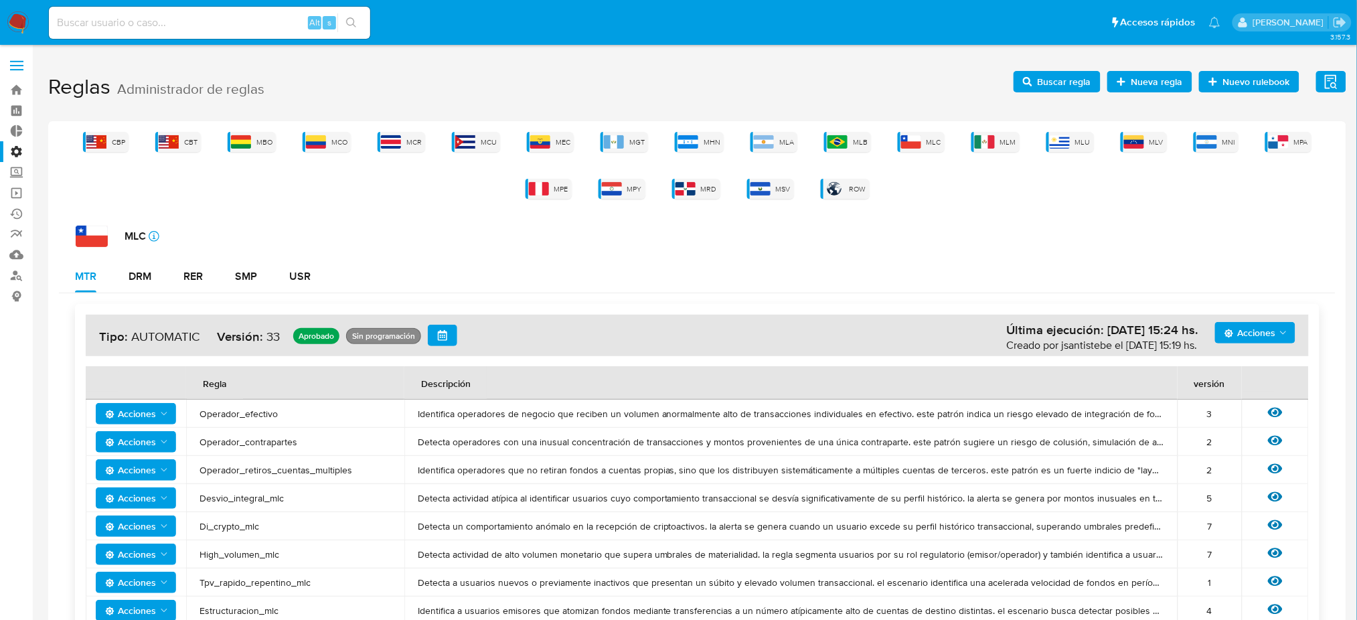
click at [1265, 438] on div "Ver regla" at bounding box center [1275, 441] width 40 height 17
click at [1273, 440] on icon at bounding box center [1275, 441] width 15 height 10
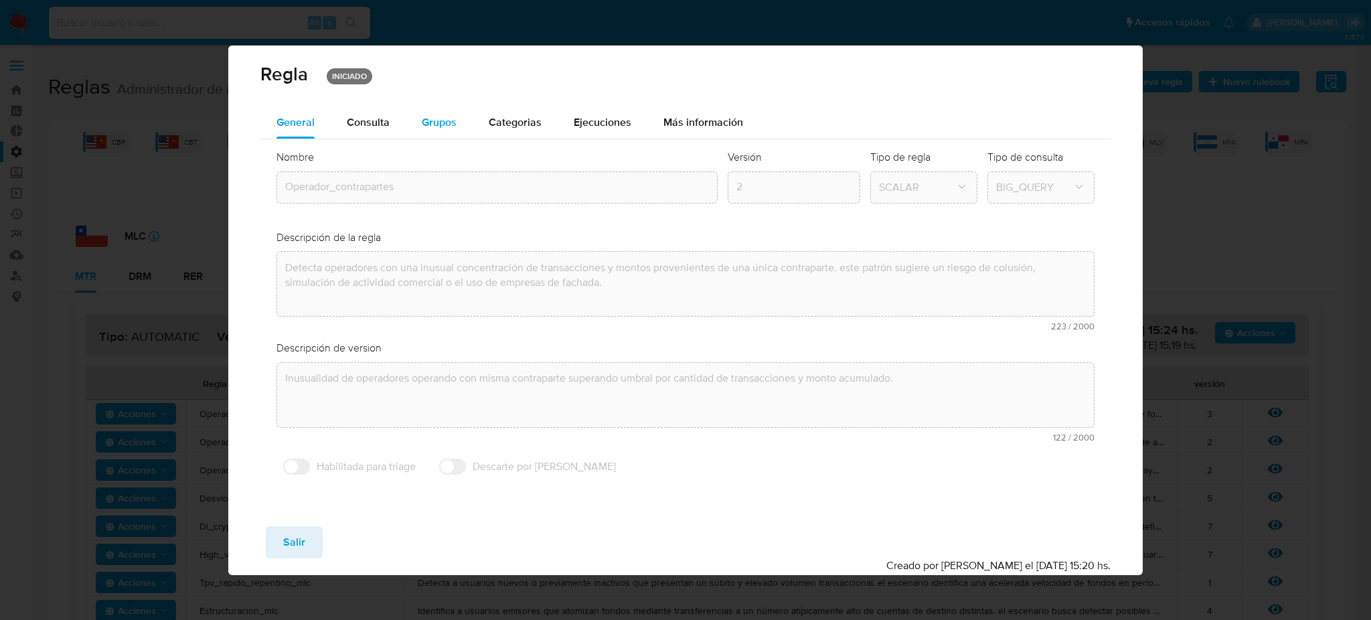
click at [406, 124] on button "Grupos" at bounding box center [439, 122] width 67 height 32
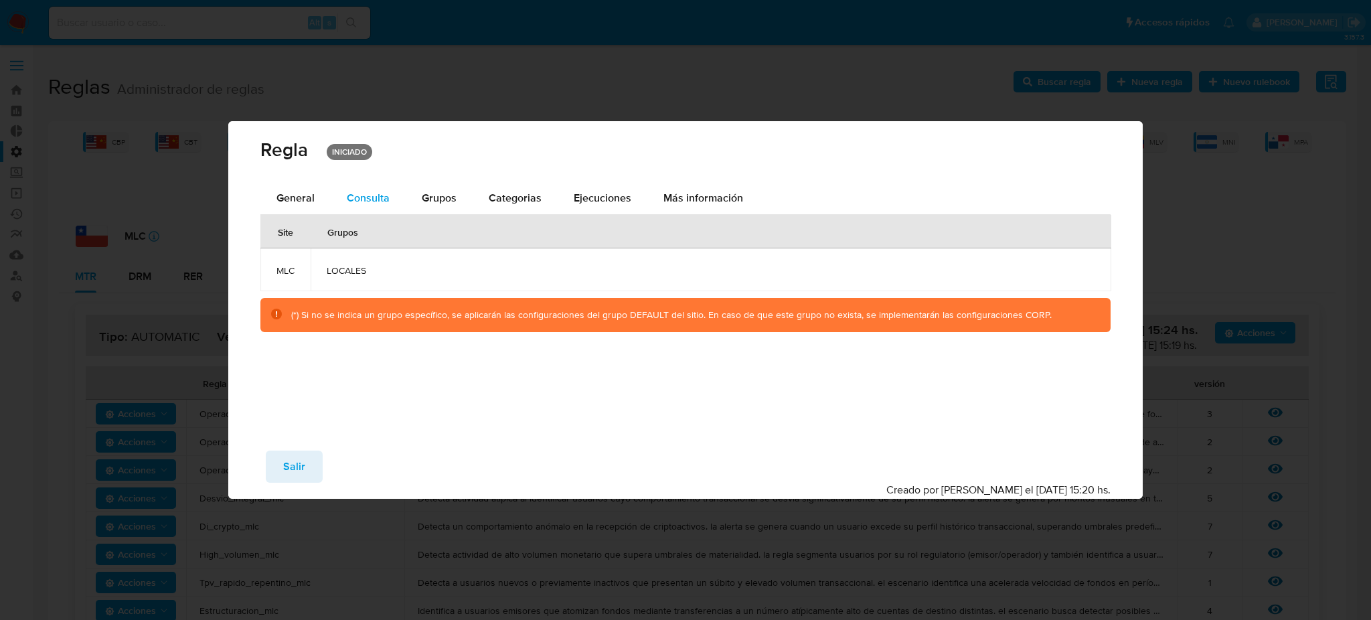
drag, startPoint x: 392, startPoint y: 177, endPoint x: 382, endPoint y: 198, distance: 22.8
click at [392, 178] on div "Regla INICIADO" at bounding box center [685, 151] width 914 height 61
click at [384, 200] on span "Consulta" at bounding box center [368, 197] width 43 height 15
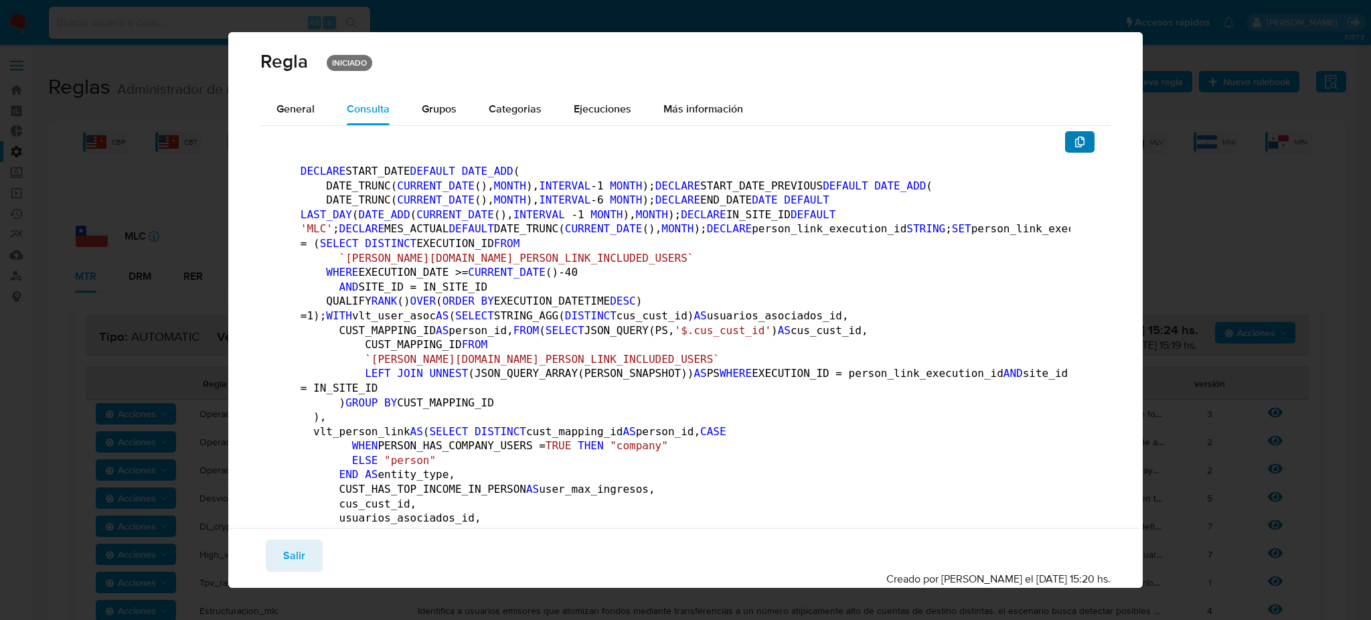
click at [1074, 142] on icon "button" at bounding box center [1079, 142] width 11 height 11
click at [1074, 145] on icon "button" at bounding box center [1079, 142] width 11 height 11
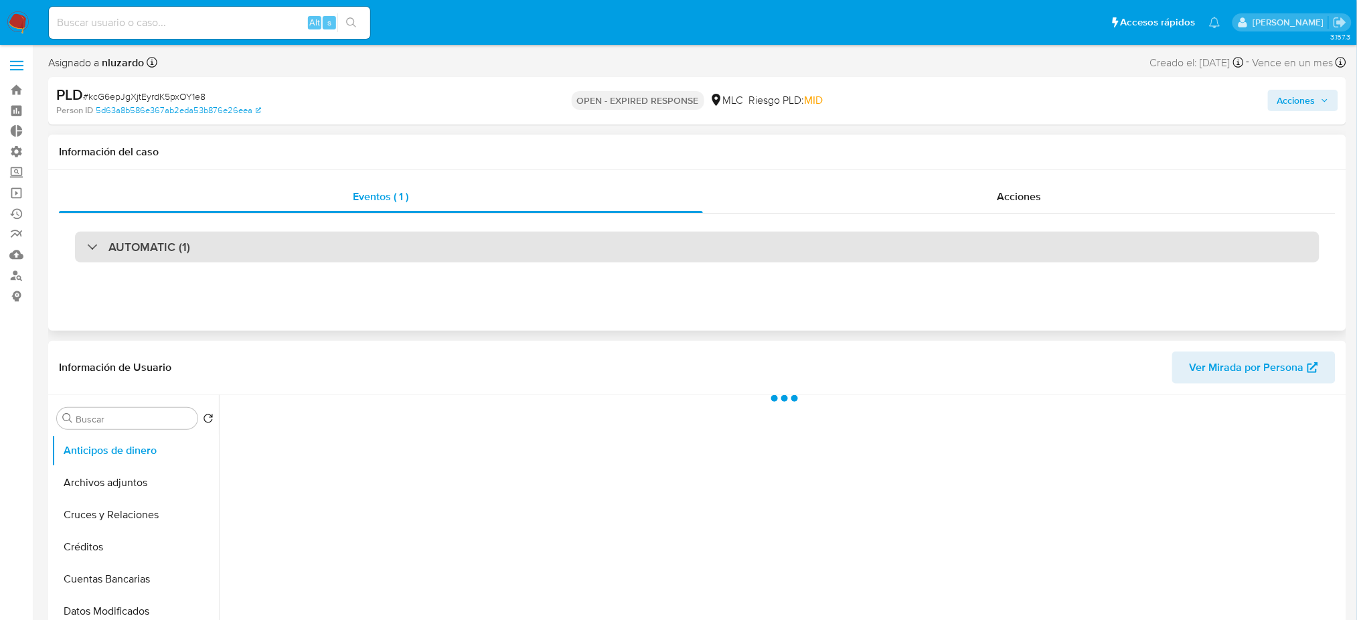
click at [607, 250] on div "AUTOMATIC (1)" at bounding box center [697, 247] width 1244 height 31
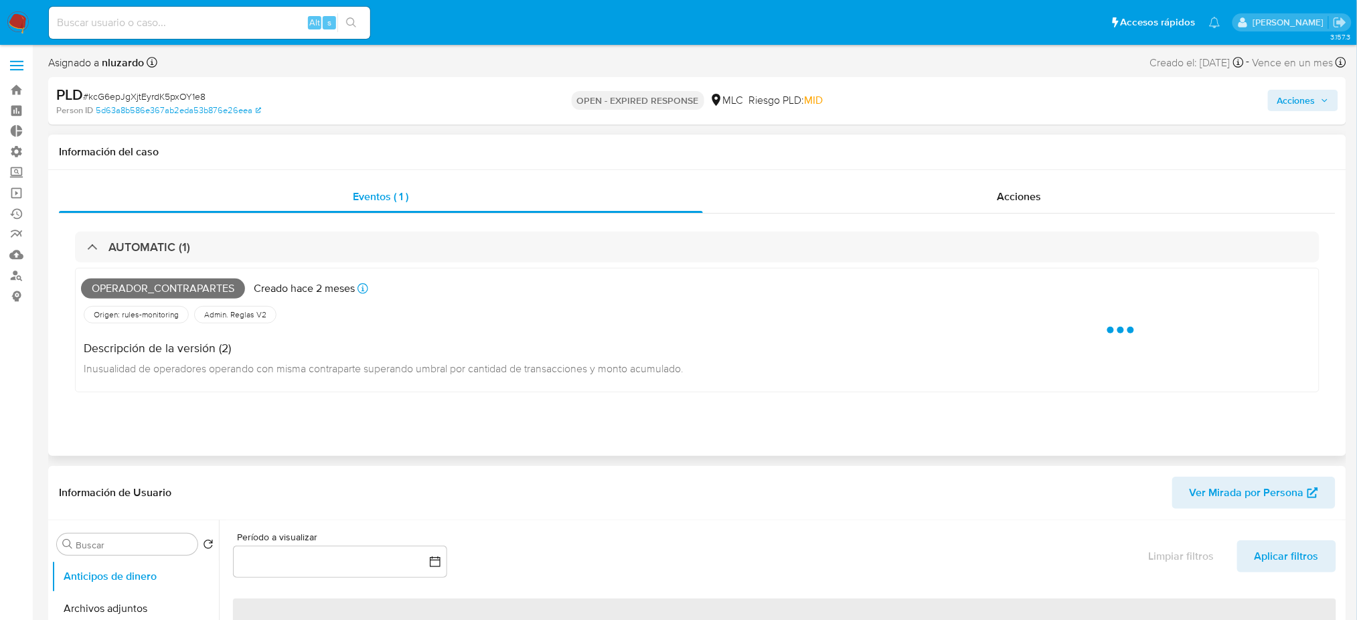
select select "10"
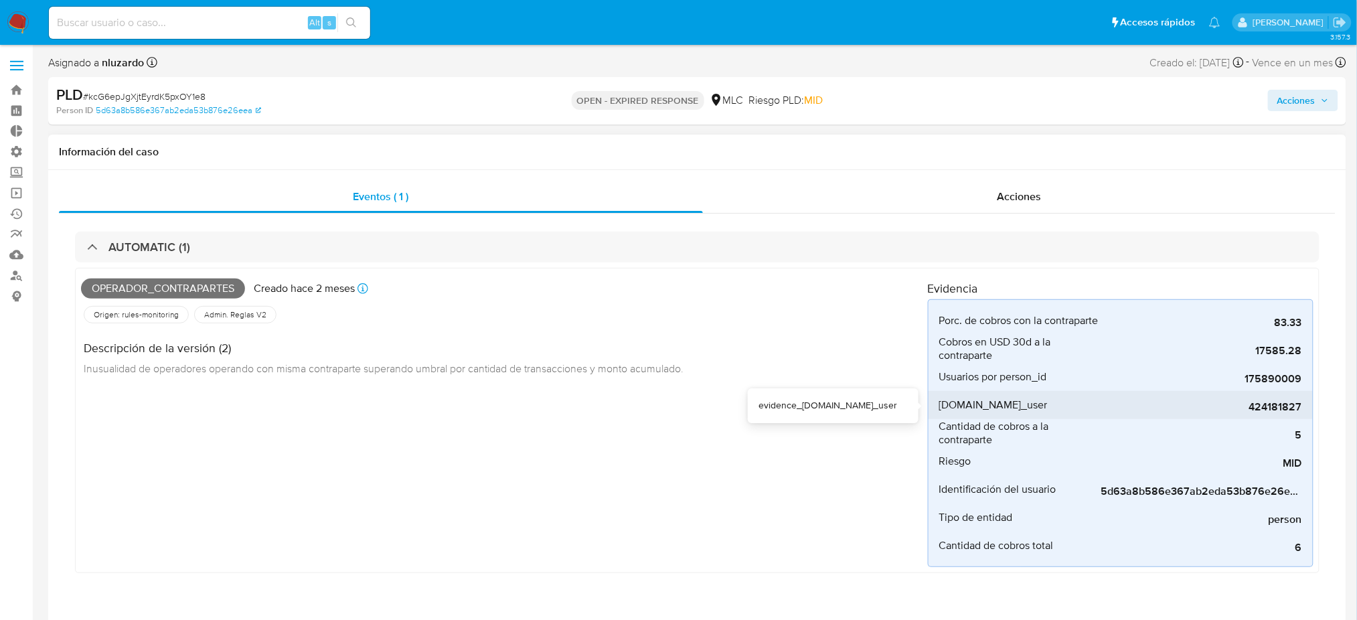
click at [1288, 405] on span "424181827" at bounding box center [1201, 406] width 201 height 13
click at [1288, 404] on span "424181827" at bounding box center [1201, 406] width 201 height 13
click at [249, 20] on input at bounding box center [209, 22] width 321 height 17
paste input "424181827"
type input "424181827"
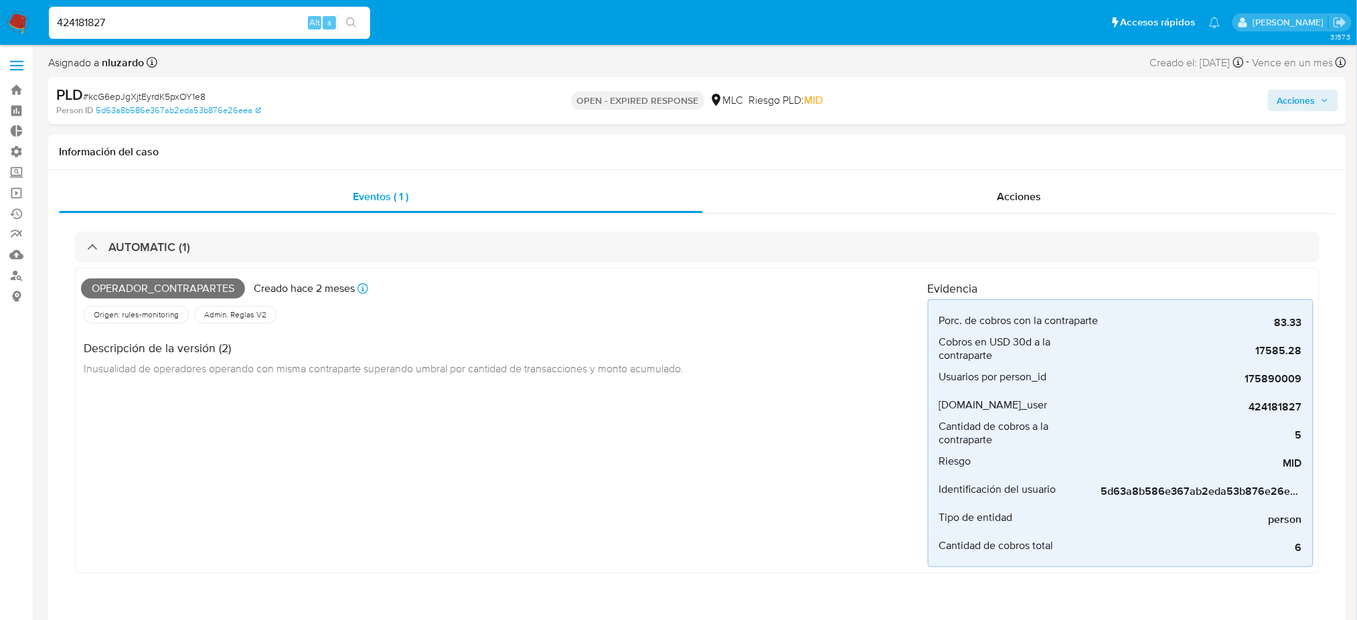
click at [357, 16] on button "search-icon" at bounding box center [350, 22] width 27 height 19
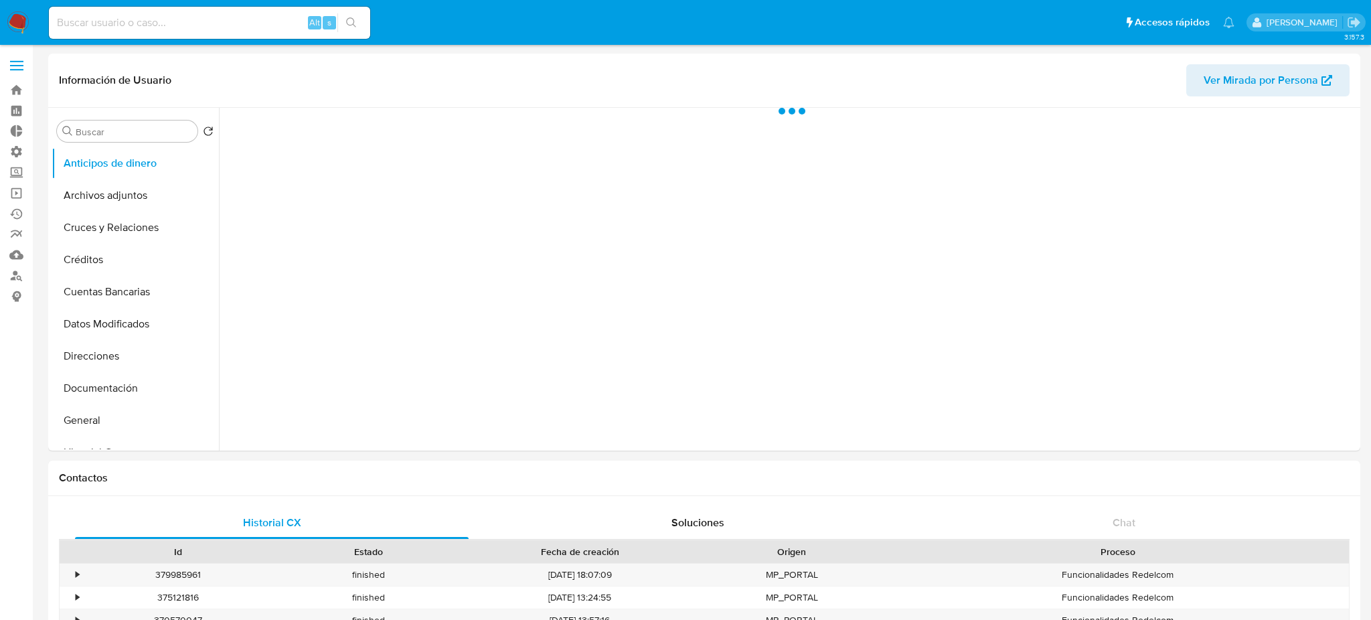
select select "10"
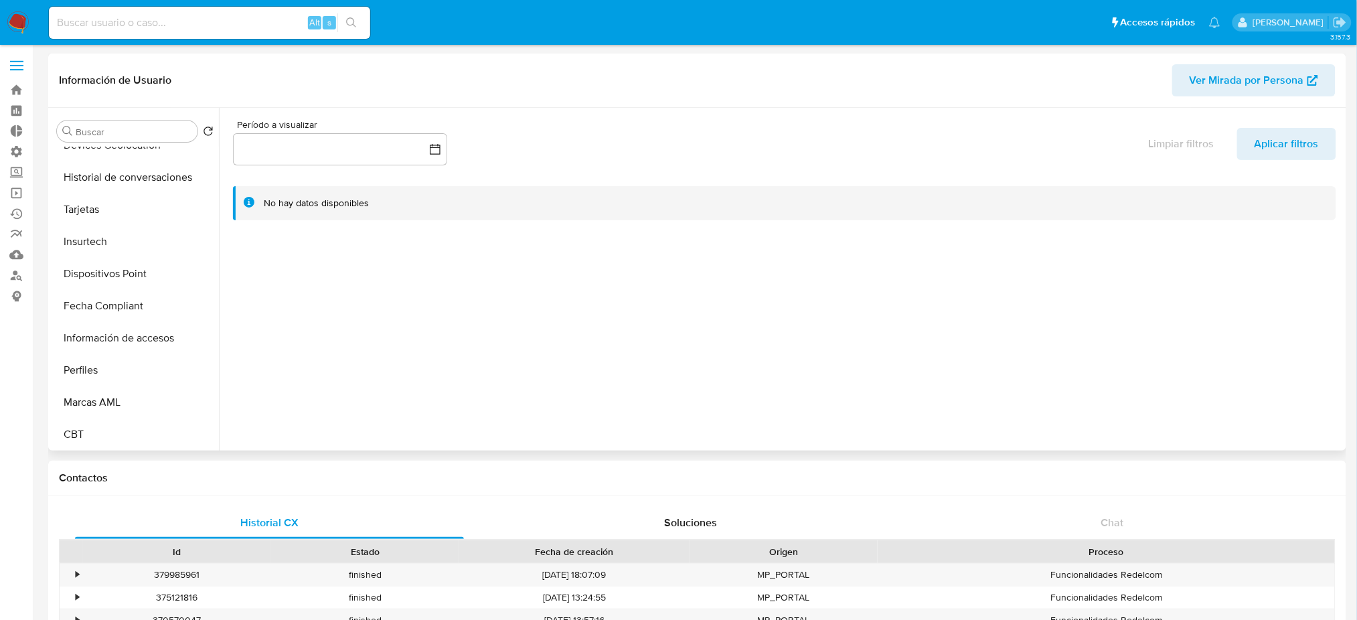
scroll to position [565, 0]
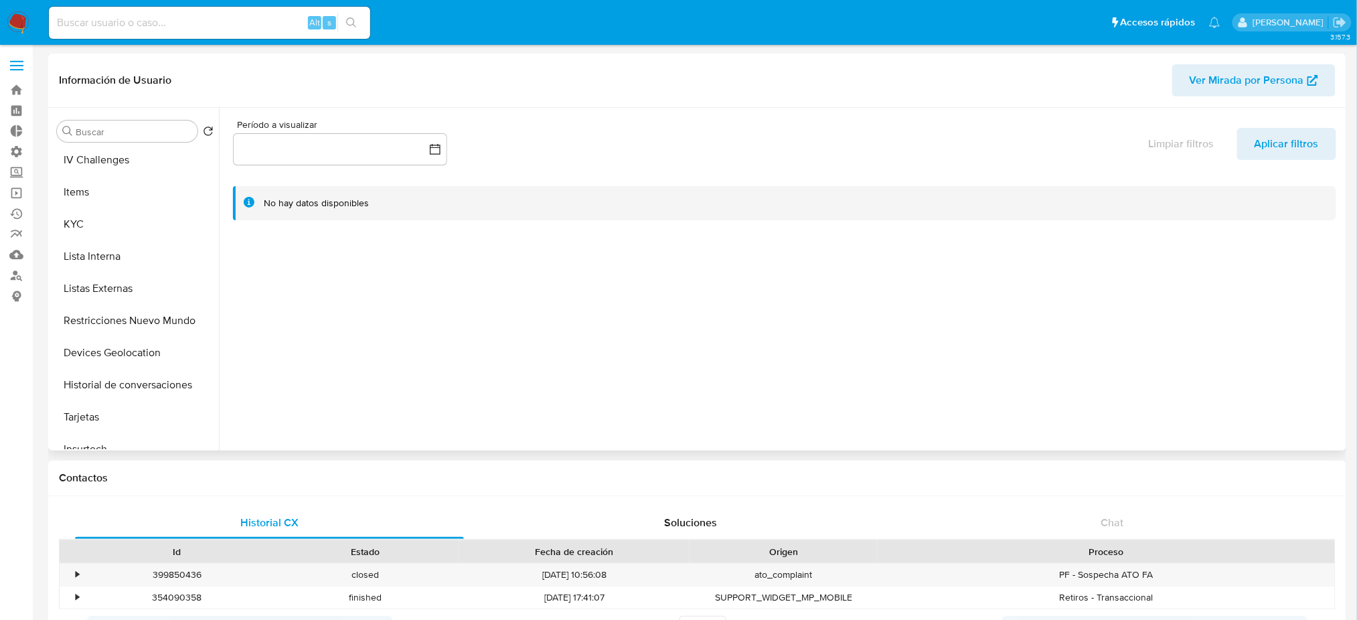
select select "10"
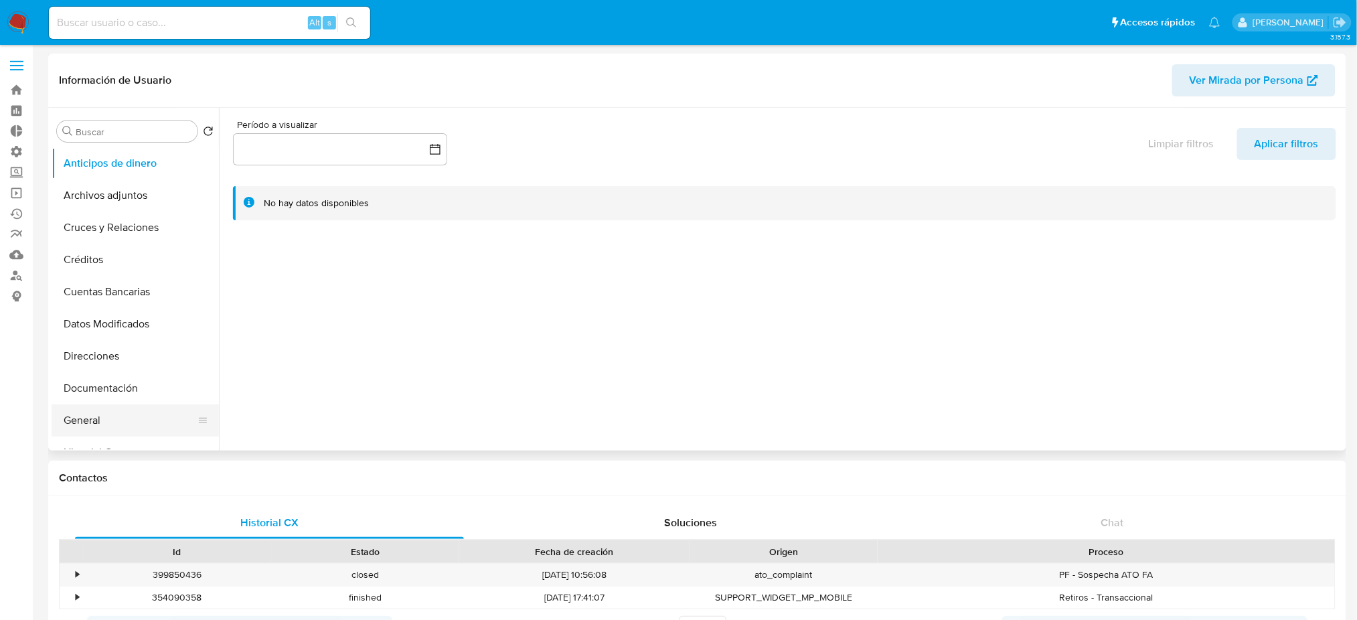
click at [153, 418] on button "General" at bounding box center [130, 420] width 157 height 32
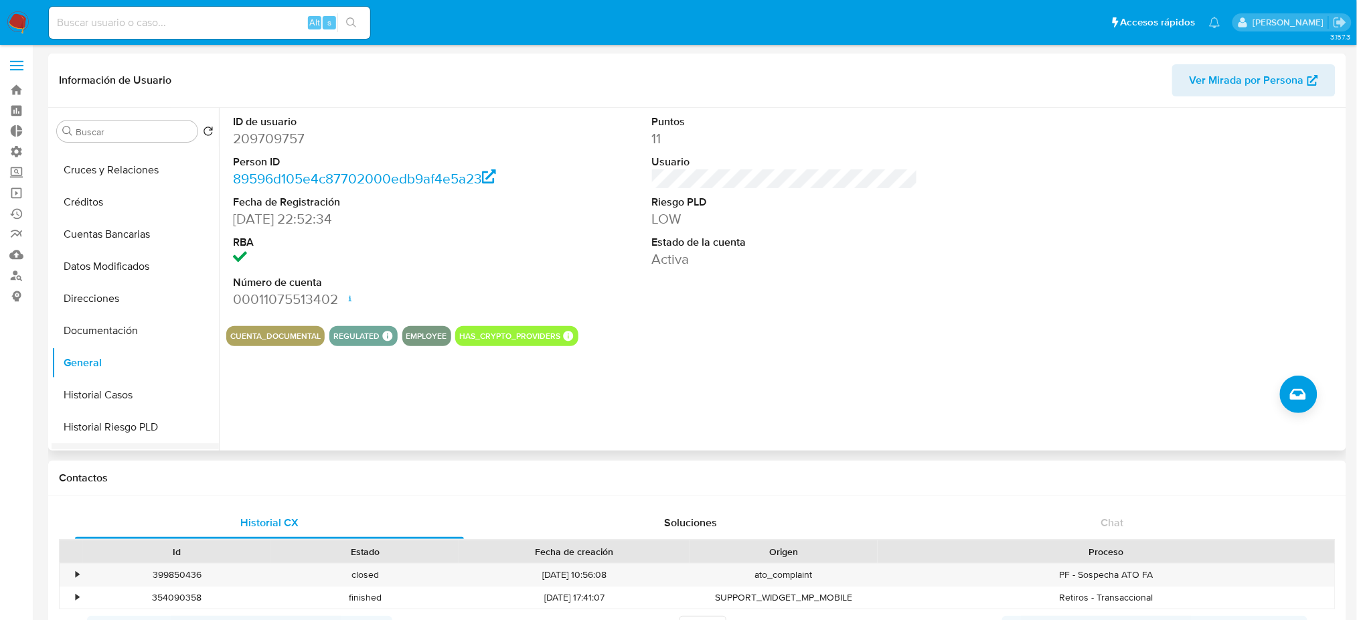
scroll to position [89, 0]
click at [158, 367] on button "Historial Casos" at bounding box center [130, 363] width 157 height 32
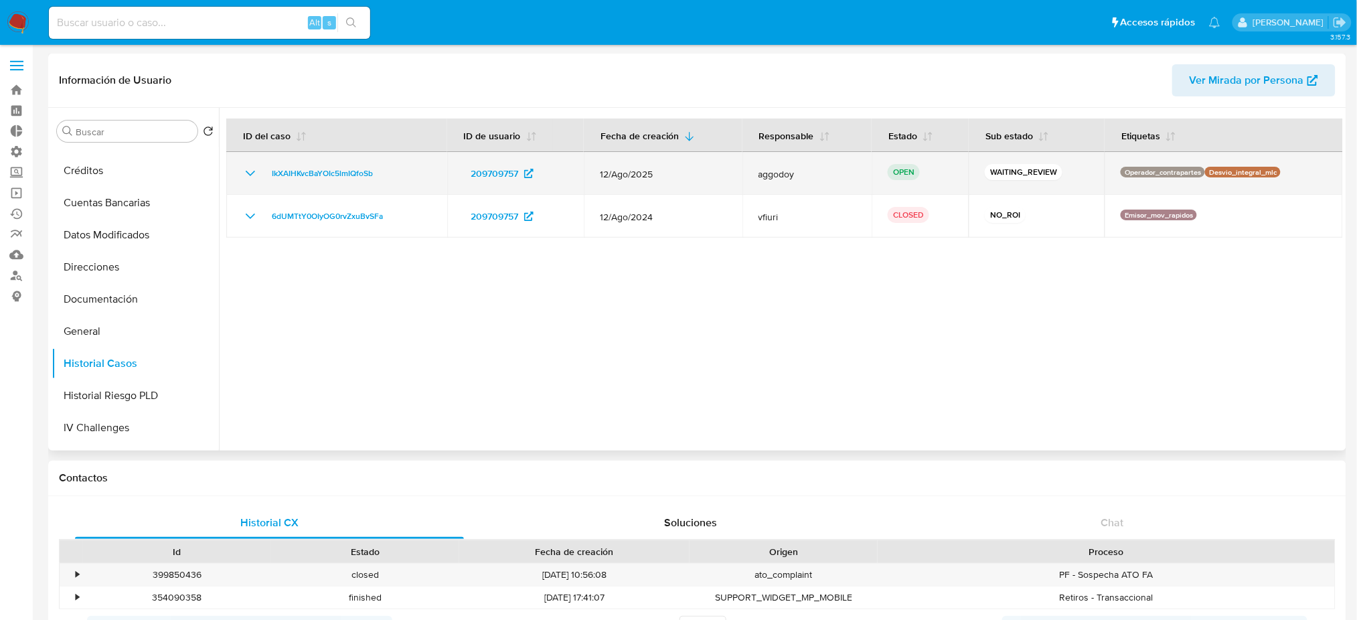
click at [245, 175] on icon "Mostrar/Ocultar" at bounding box center [250, 173] width 16 height 16
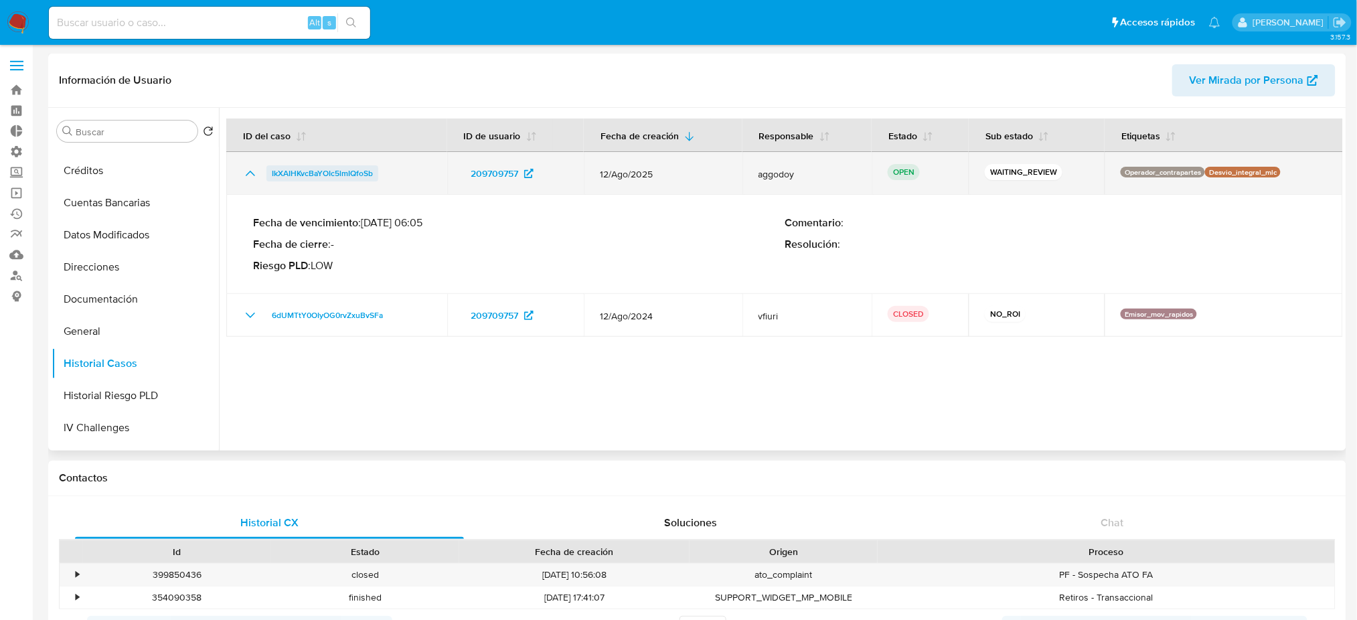
click at [345, 179] on span "IkXAIHKvcBaYOIc5lmIQfoSb" at bounding box center [322, 173] width 101 height 16
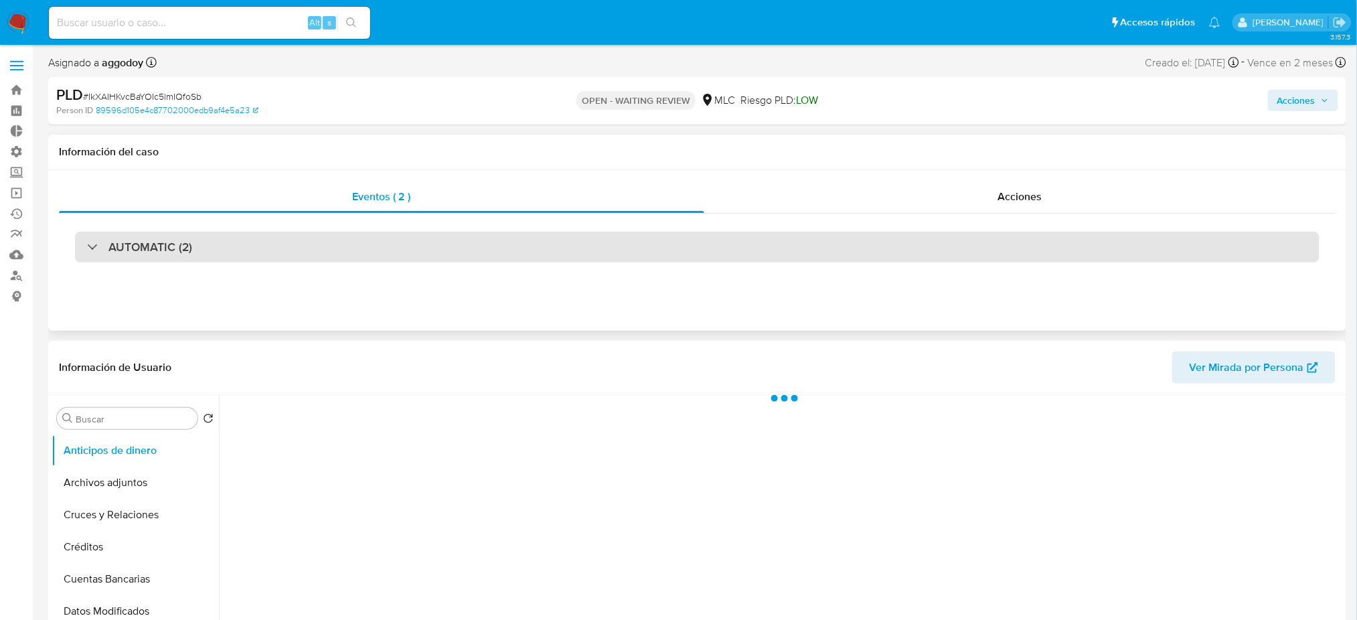
click at [350, 249] on div "AUTOMATIC (2)" at bounding box center [697, 247] width 1244 height 31
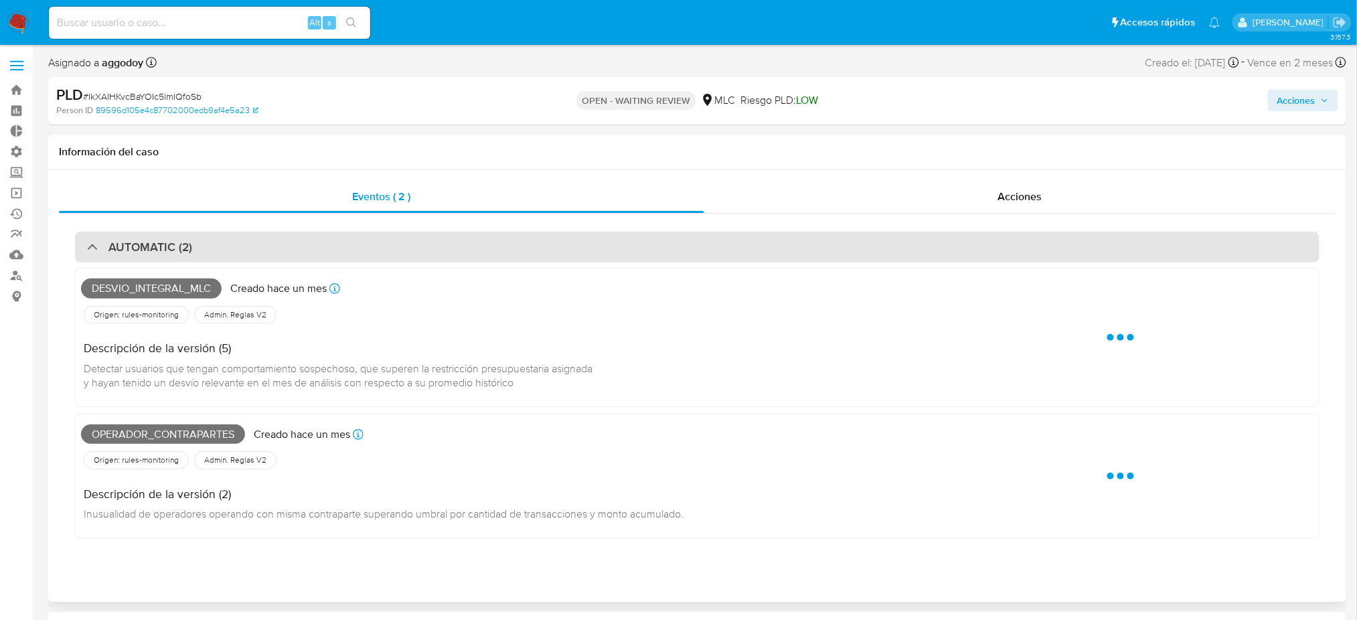
select select "10"
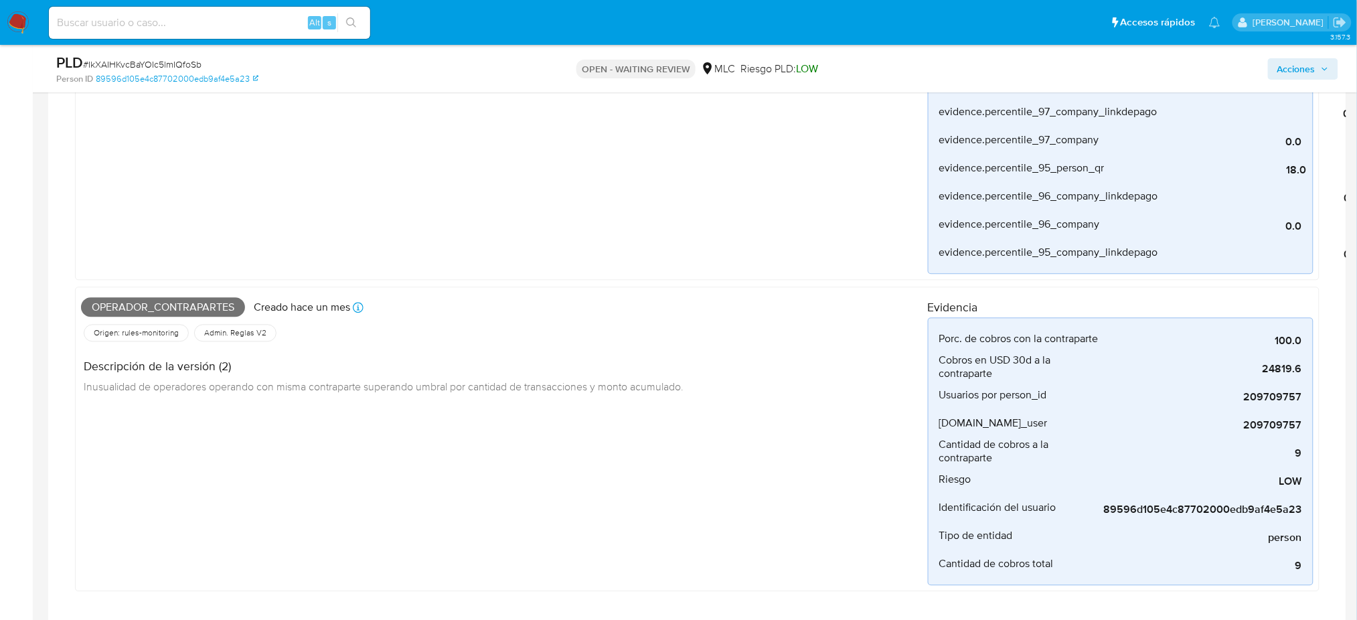
scroll to position [1071, 0]
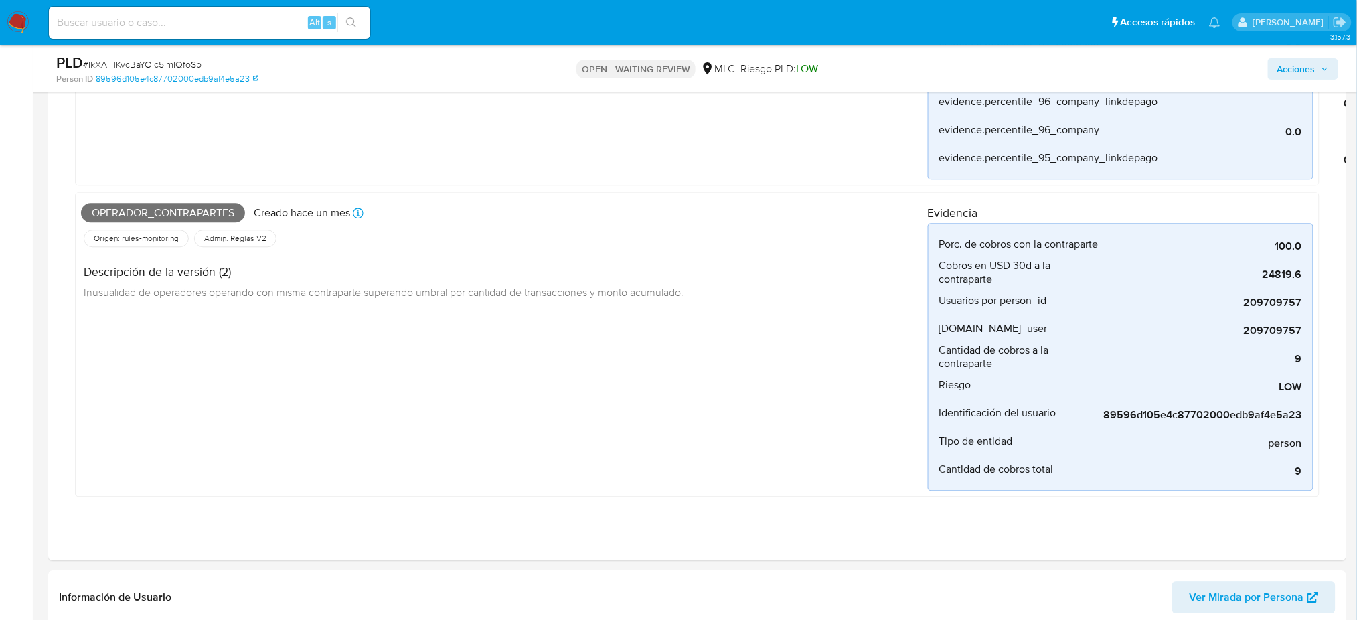
click at [285, 19] on input at bounding box center [209, 22] width 321 height 17
paste input "635a4ebd4aa7db3e3f940ffa59945fa4"
type input "635a4ebd4aa7db3e3f940ffa59945fa4"
click at [359, 25] on button "search-icon" at bounding box center [350, 22] width 27 height 19
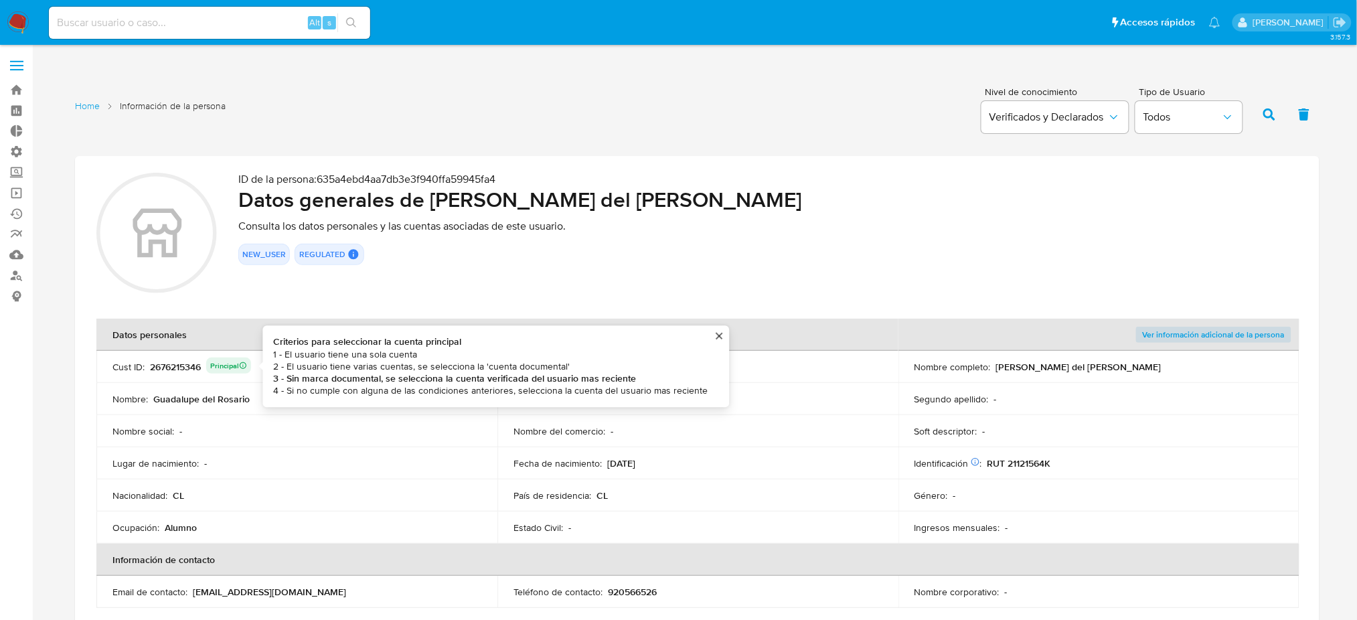
click at [171, 363] on div "2676215346 Principal Criterios para seleccionar la cuenta principal 1 - El usua…" at bounding box center [200, 366] width 101 height 19
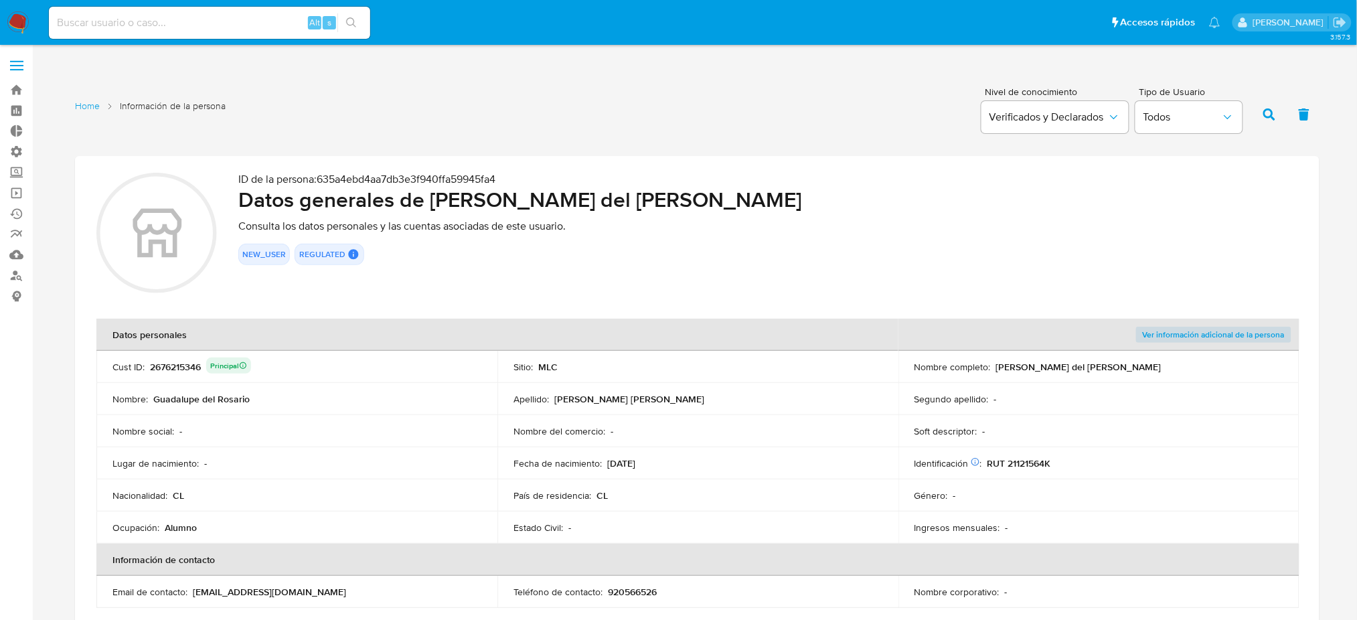
click at [171, 363] on div "2676215346 Principal" at bounding box center [200, 366] width 101 height 19
click at [163, 14] on input at bounding box center [209, 22] width 321 height 17
paste input "2676215346"
type input "2676215346"
click at [358, 25] on button "search-icon" at bounding box center [350, 22] width 27 height 19
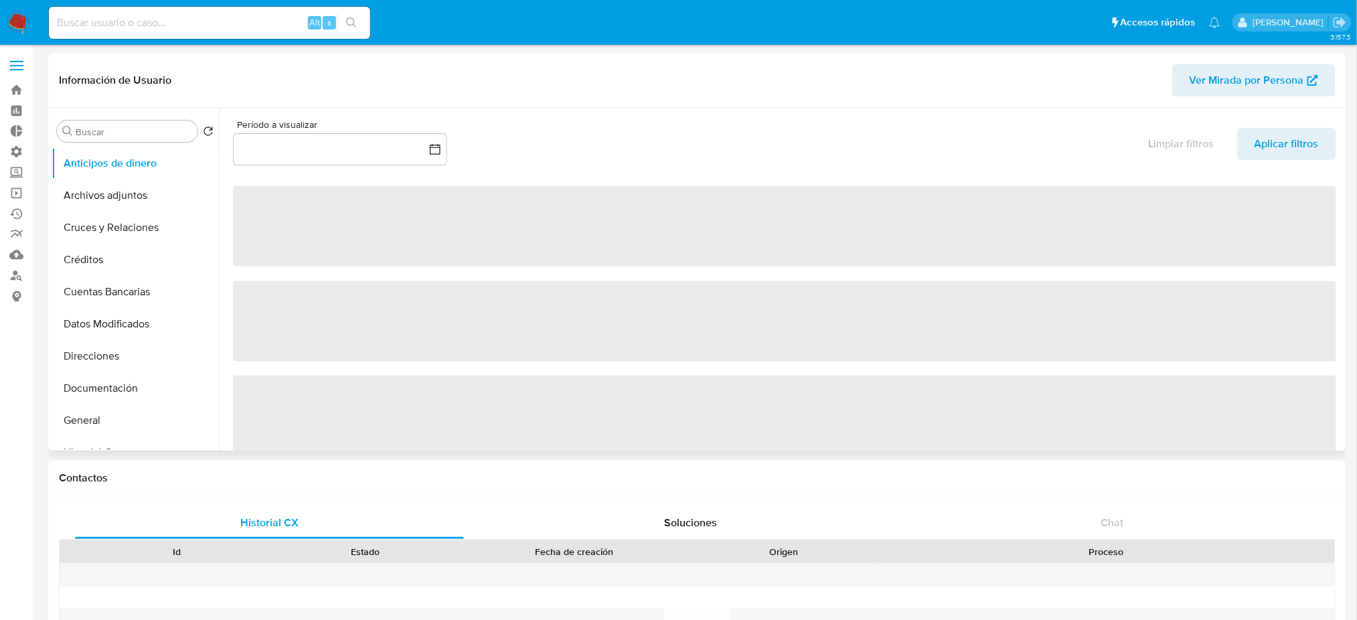
select select "10"
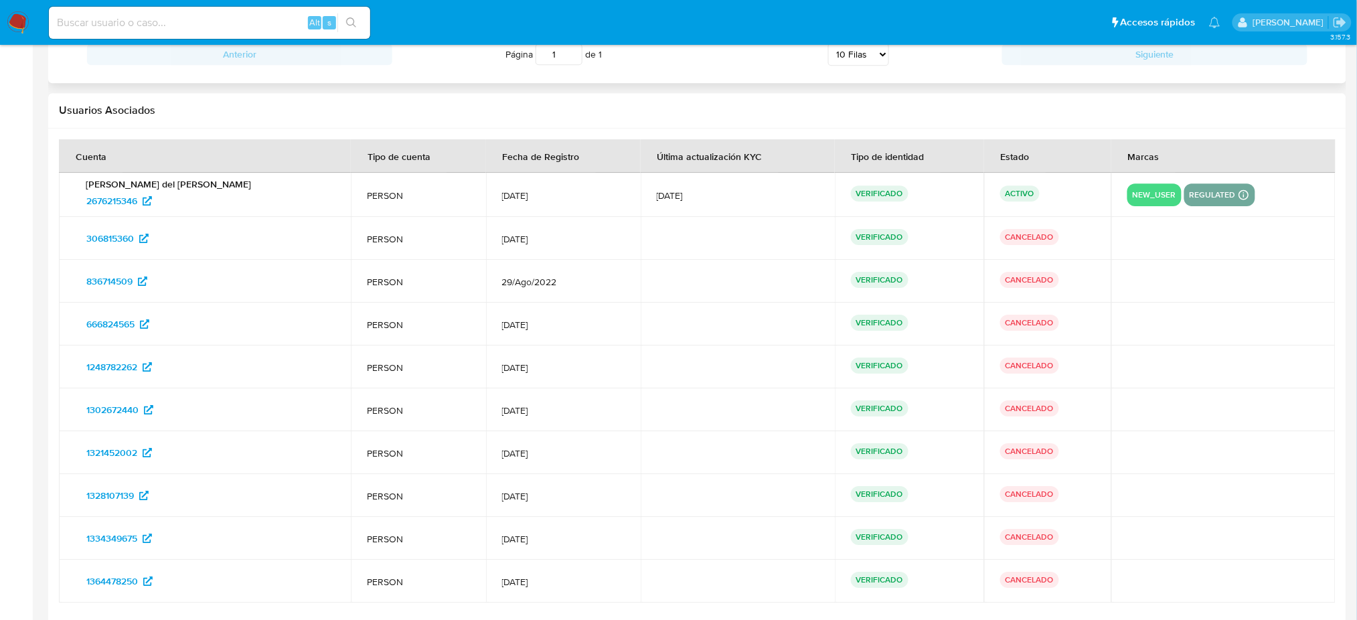
scroll to position [1483, 0]
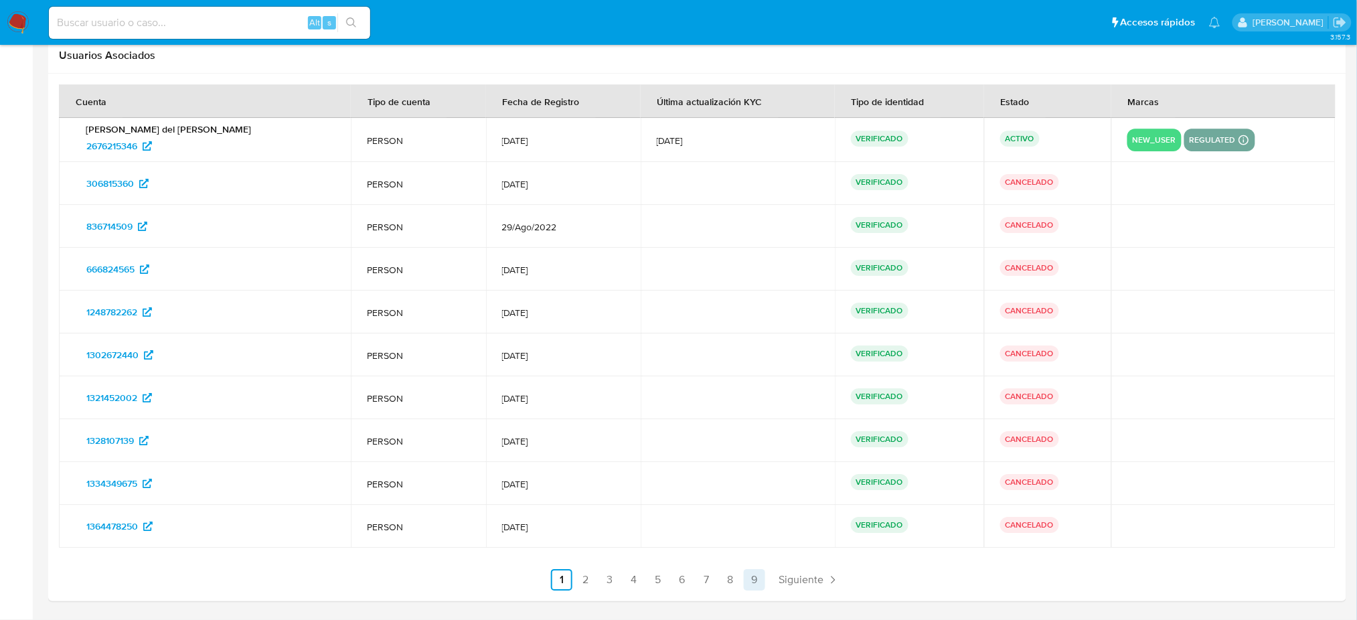
click at [761, 586] on link "9" at bounding box center [754, 579] width 21 height 21
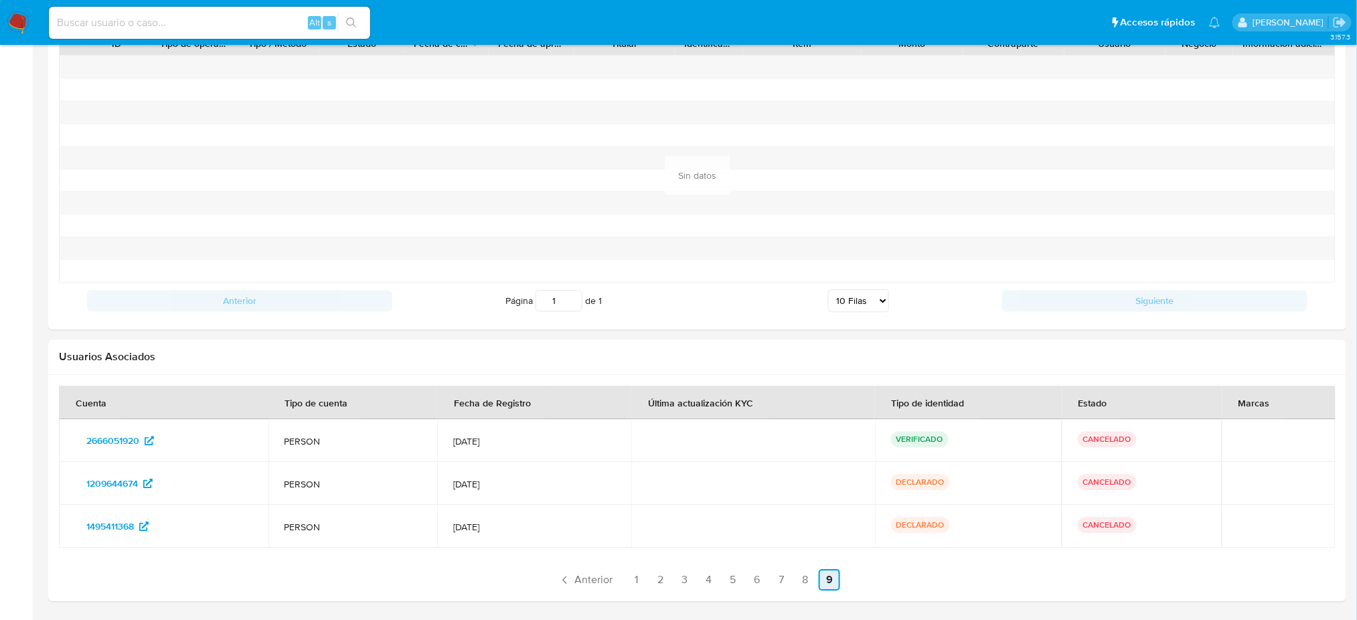
scroll to position [1181, 0]
click at [804, 584] on link "8" at bounding box center [804, 580] width 21 height 21
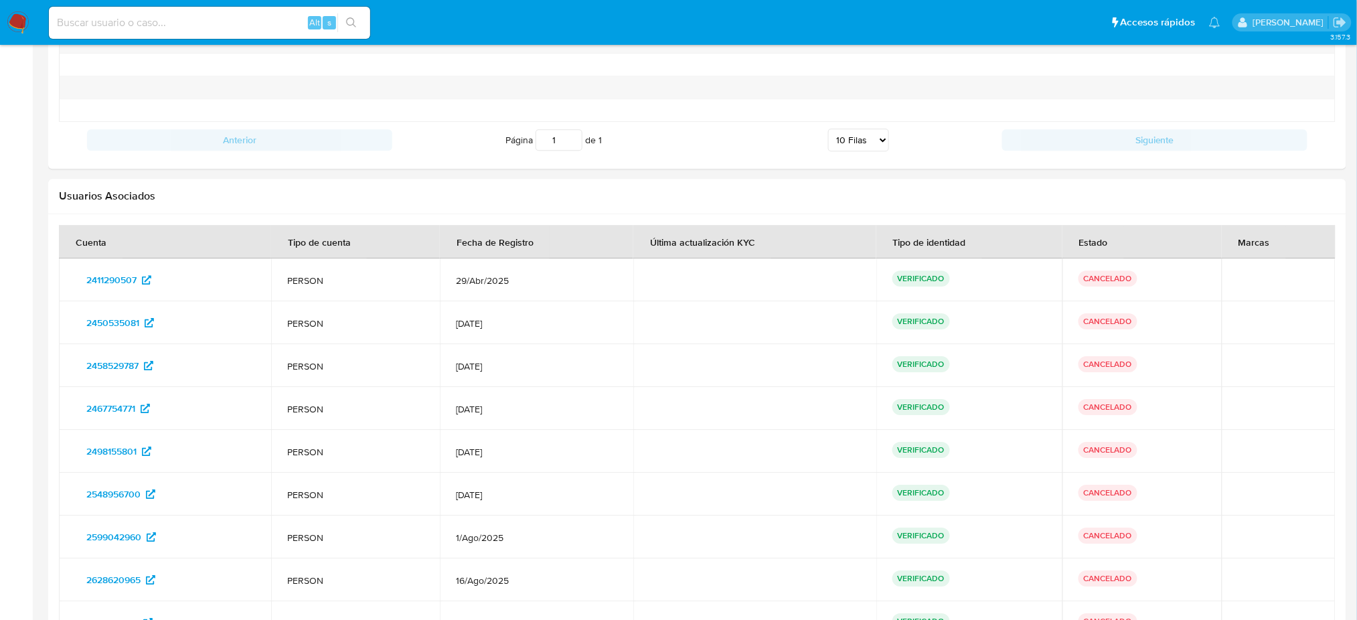
scroll to position [1481, 0]
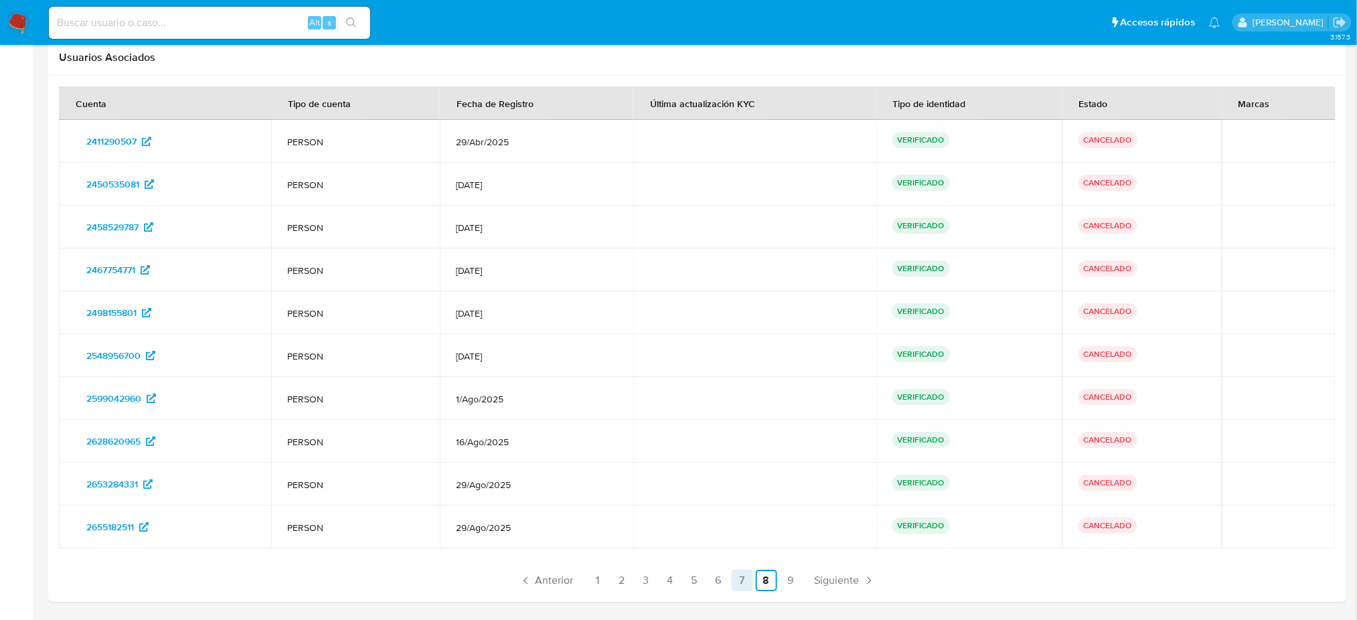
click at [744, 574] on link "7" at bounding box center [742, 580] width 21 height 21
click at [722, 581] on link "6" at bounding box center [717, 580] width 21 height 21
click at [688, 586] on link "5" at bounding box center [693, 580] width 21 height 21
click at [660, 587] on link "4" at bounding box center [669, 580] width 21 height 21
click at [651, 588] on link "3" at bounding box center [645, 580] width 21 height 21
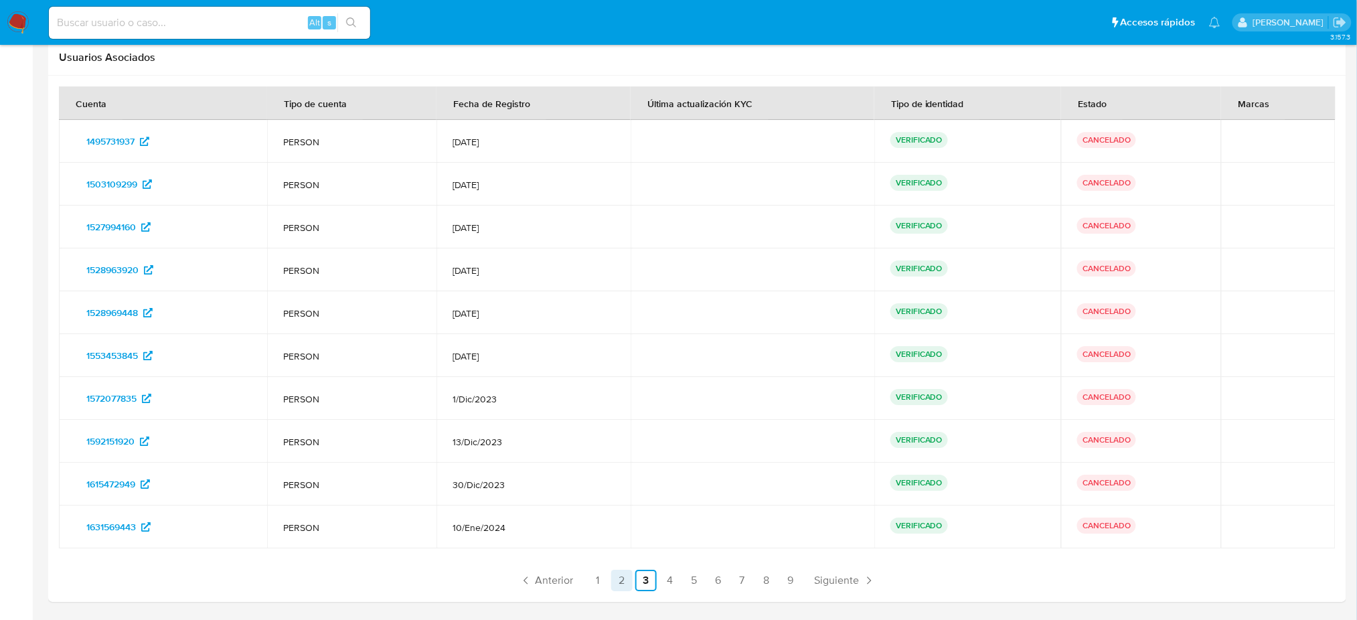
click at [618, 585] on link "2" at bounding box center [621, 580] width 21 height 21
click at [605, 586] on link "1" at bounding box center [597, 580] width 21 height 21
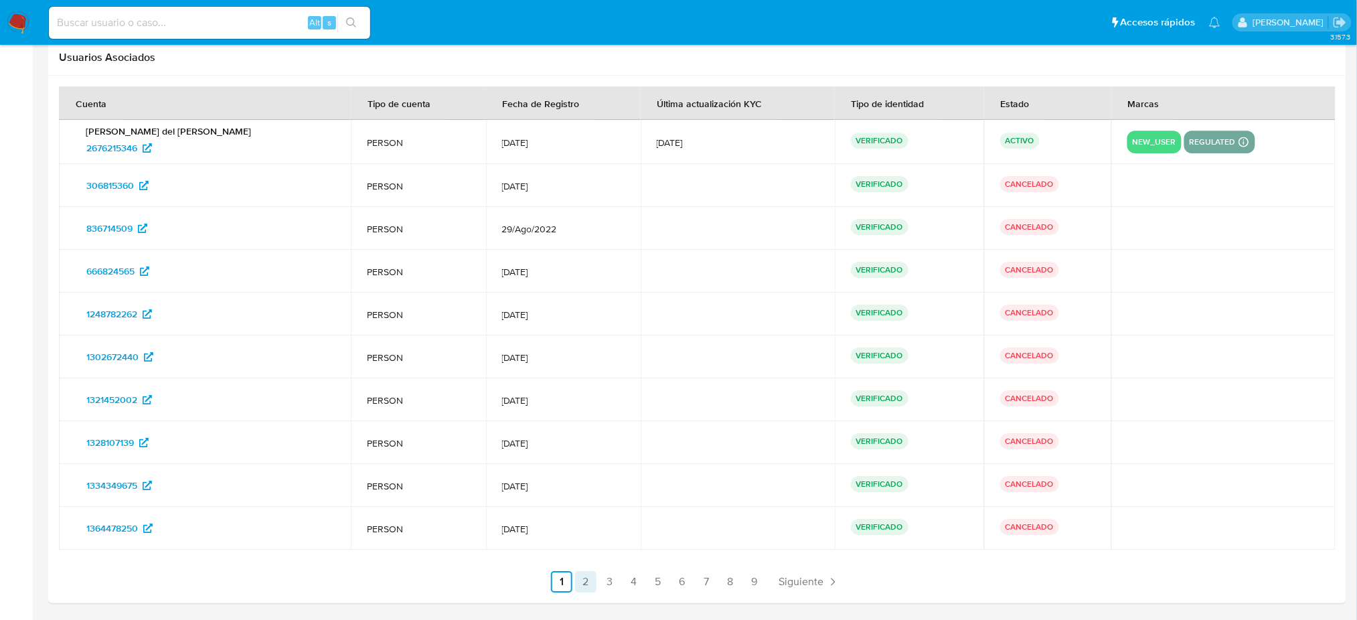
click at [578, 586] on link "2" at bounding box center [585, 581] width 21 height 21
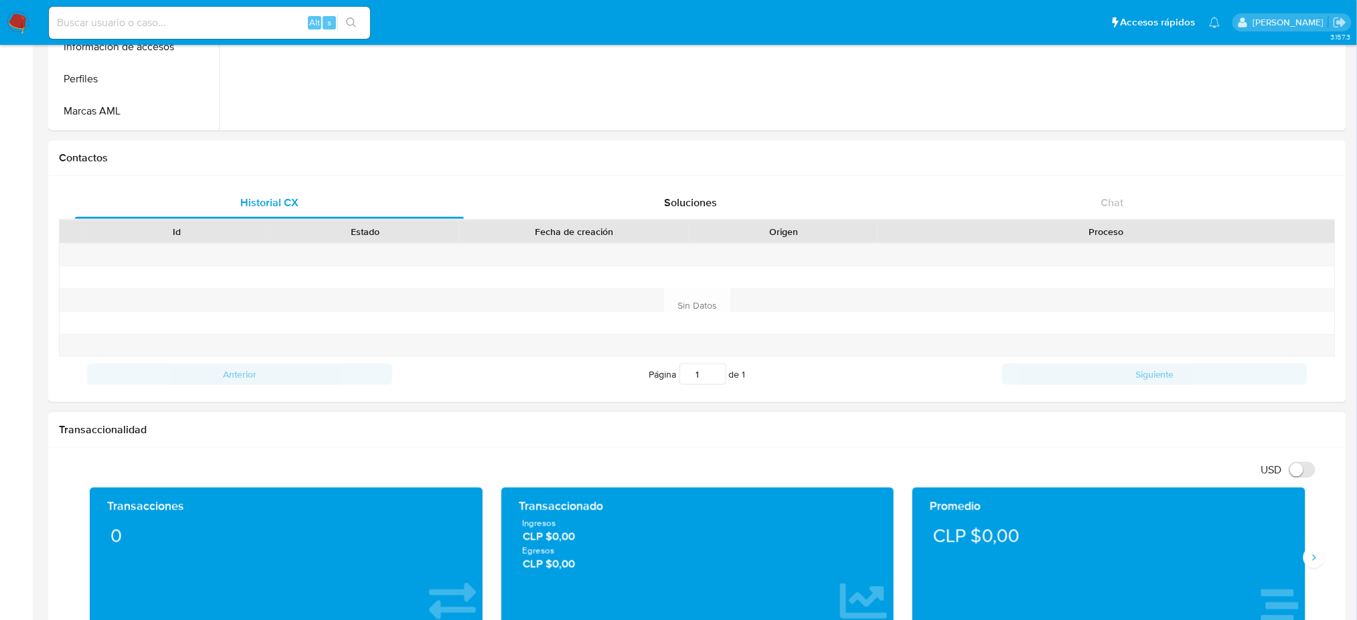
scroll to position [0, 0]
